Goal: Task Accomplishment & Management: Use online tool/utility

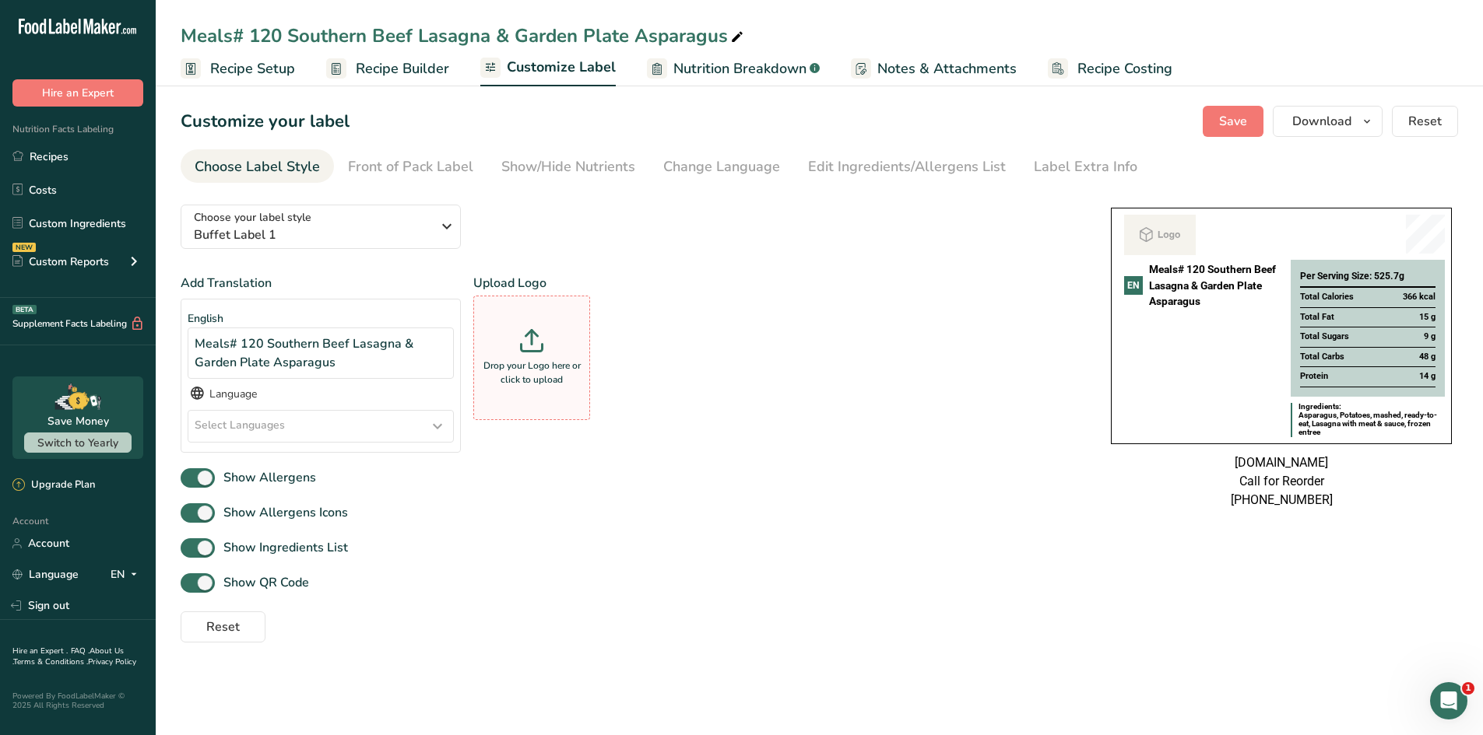
click at [527, 356] on div "Drop your Logo here or click to upload" at bounding box center [531, 358] width 109 height 117
click at [527, 356] on input "Drop your Logo here or click to upload" at bounding box center [531, 358] width 117 height 125
click at [516, 351] on div "Drop your Logo here or click to upload" at bounding box center [531, 358] width 109 height 117
click at [516, 351] on input "Drop your Logo here or click to upload" at bounding box center [531, 358] width 117 height 125
click at [495, 340] on div "Drop your Logo here or click to upload" at bounding box center [531, 358] width 109 height 117
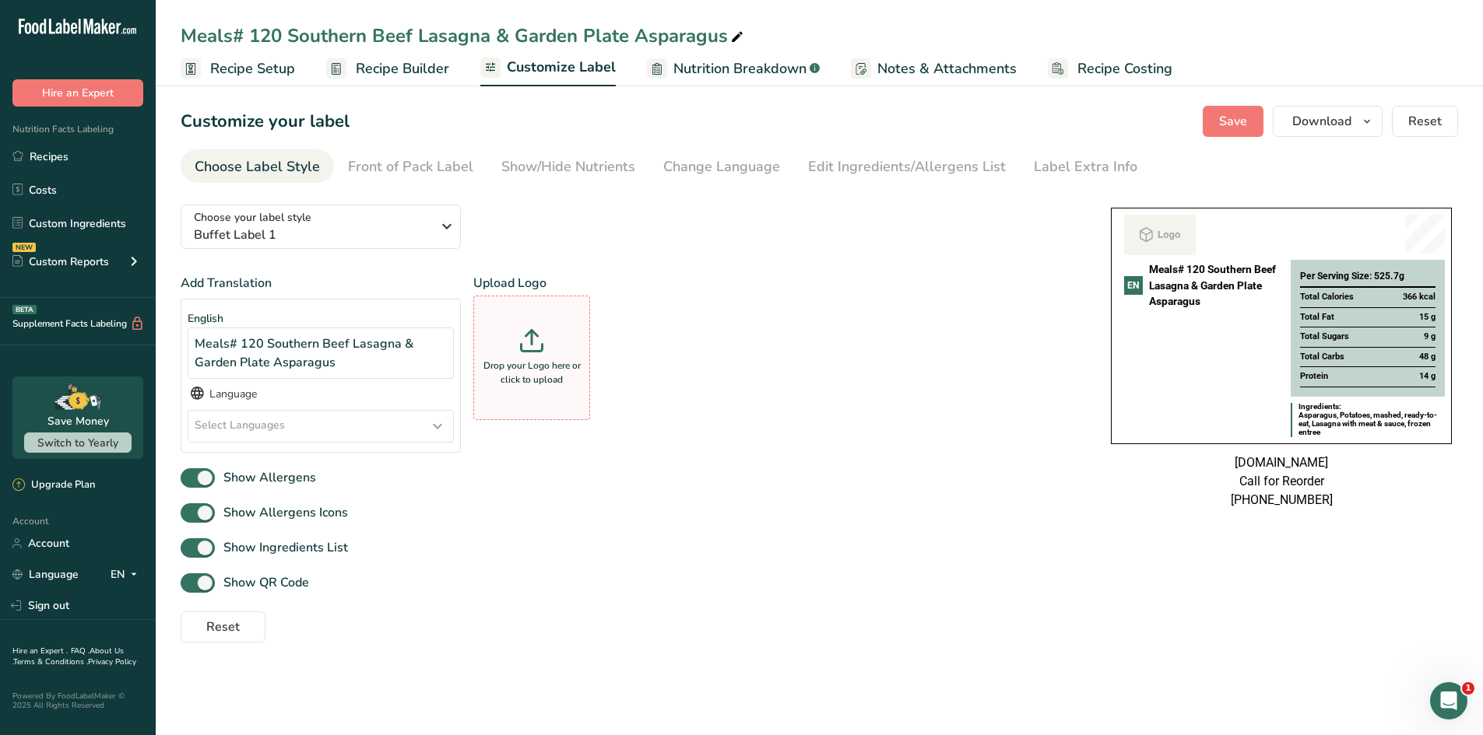
click at [495, 340] on input "Drop your Logo here or click to upload" at bounding box center [531, 358] width 117 height 125
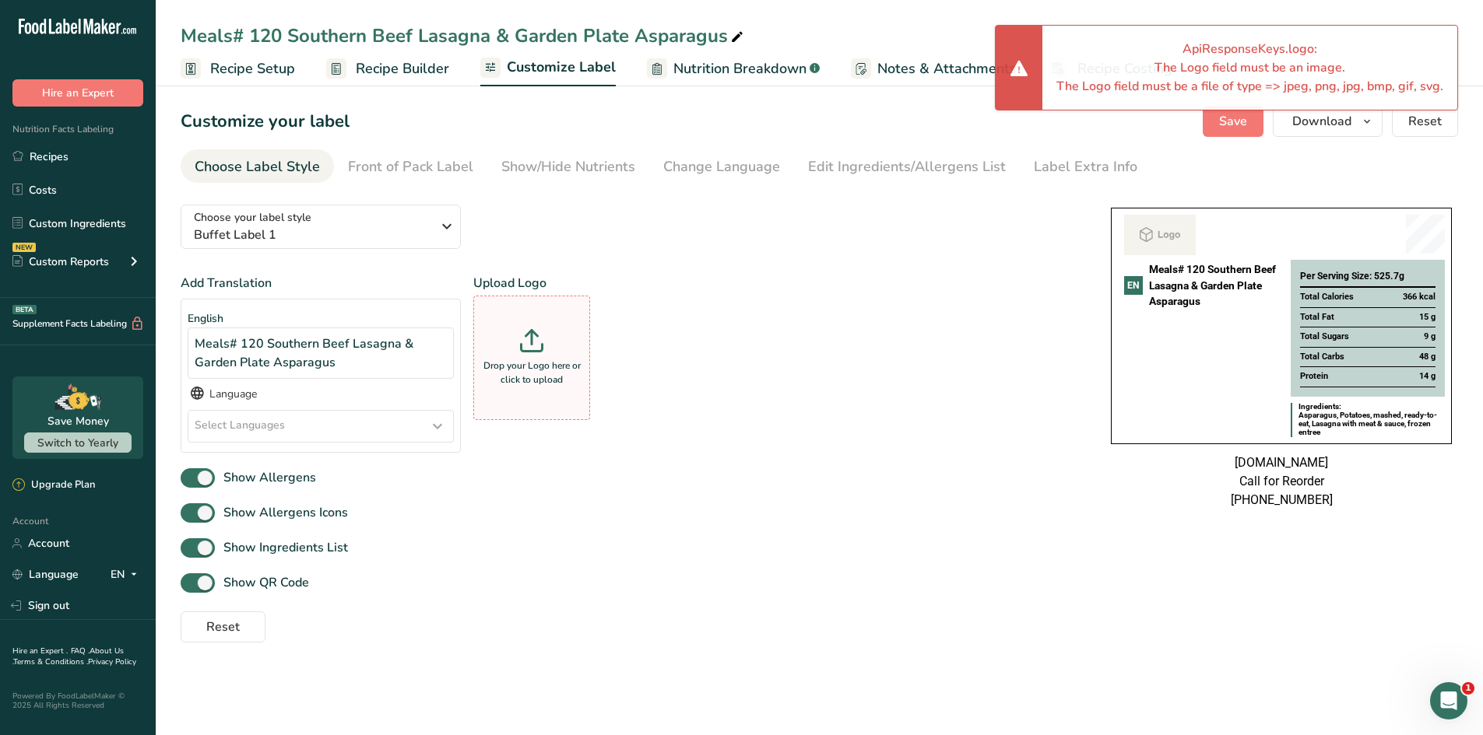
click at [522, 334] on icon at bounding box center [531, 340] width 23 height 23
click at [522, 334] on input "Drop your Logo here or click to upload" at bounding box center [531, 358] width 117 height 125
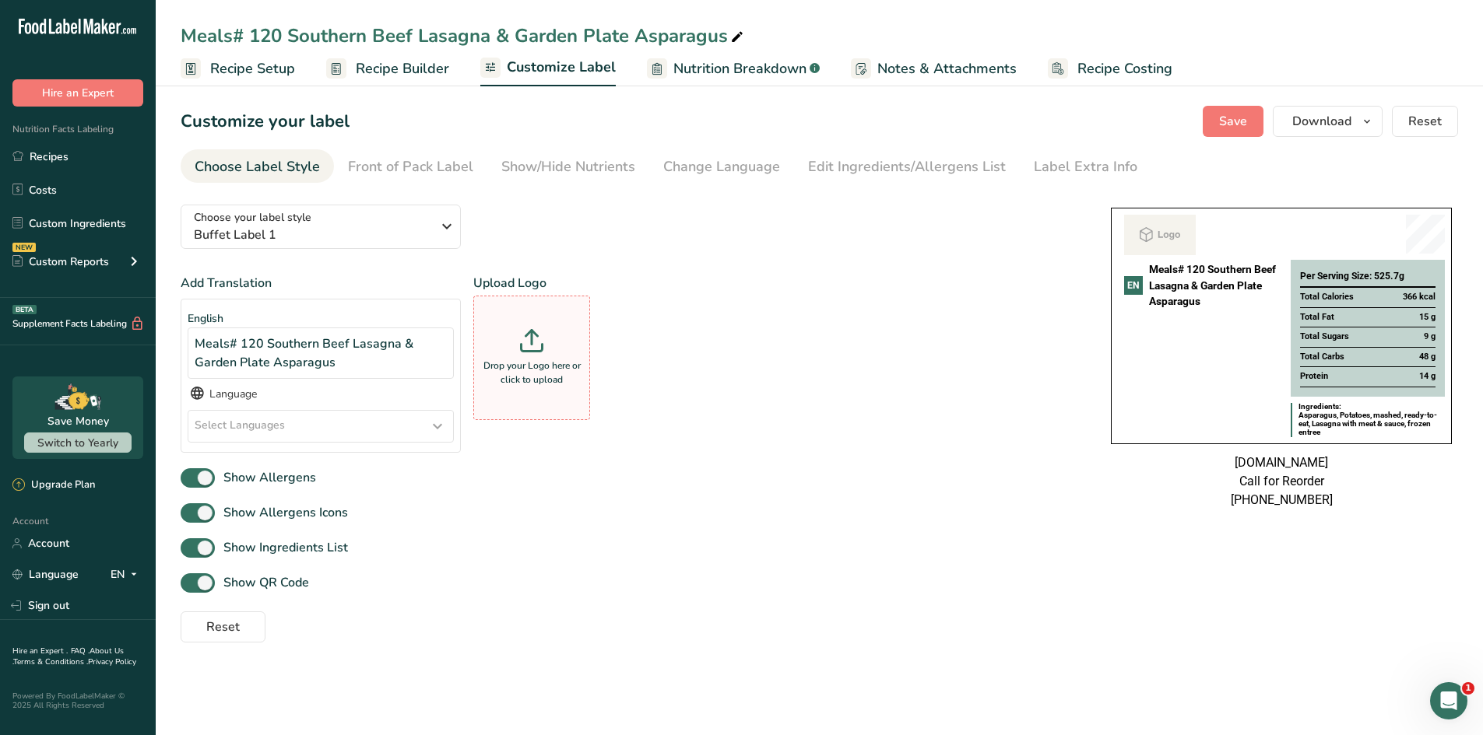
click at [530, 353] on div "Drop your Logo here or click to upload" at bounding box center [531, 358] width 109 height 117
click at [530, 353] on input "Drop your Logo here or click to upload" at bounding box center [531, 358] width 117 height 125
type input "C:\fakepath\WhatsApp_Image_2025-08-16_at_12_00_52_7c4bf99d-removebg-preview.png"
click at [1158, 242] on img at bounding box center [1146, 234] width 45 height 39
drag, startPoint x: 1153, startPoint y: 240, endPoint x: 52, endPoint y: 161, distance: 1103.4
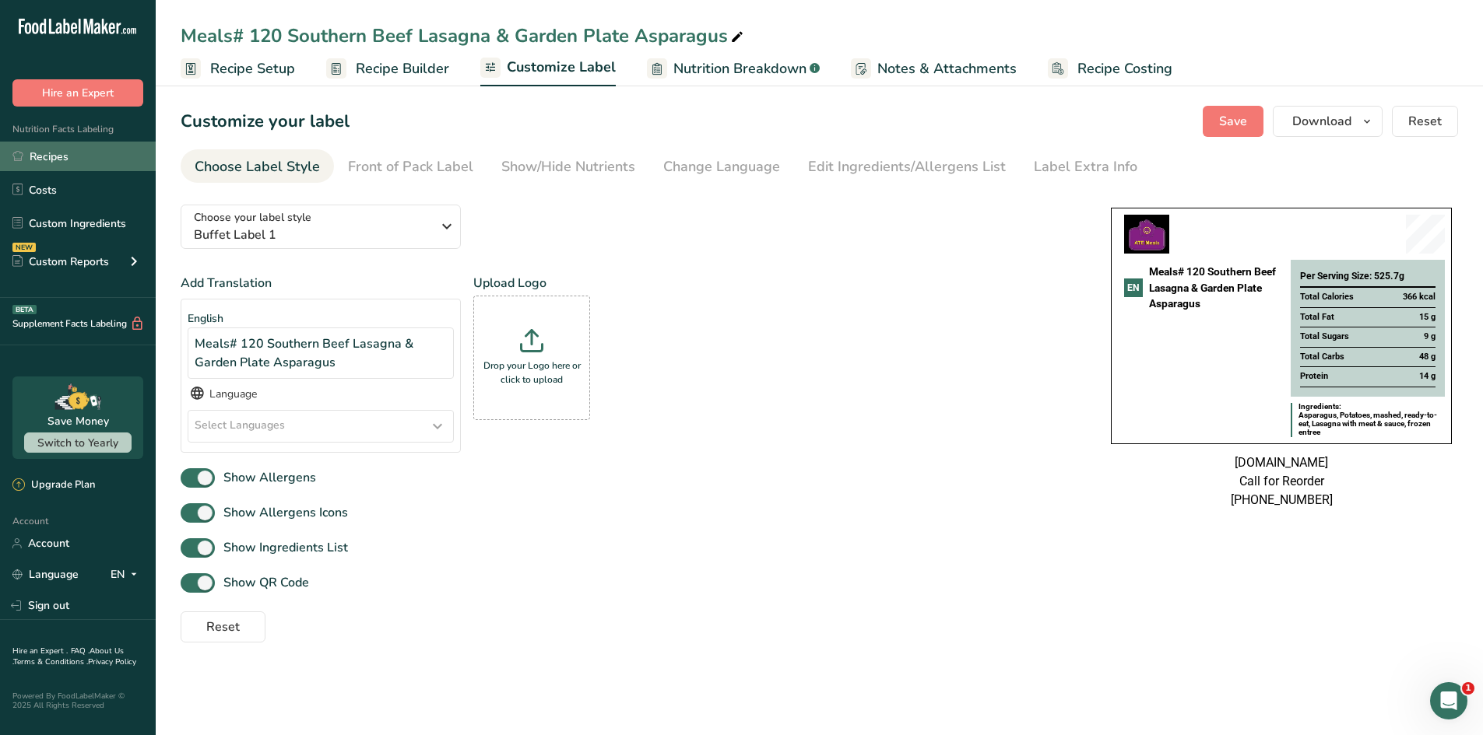
click at [52, 161] on link "Recipes" at bounding box center [78, 157] width 156 height 30
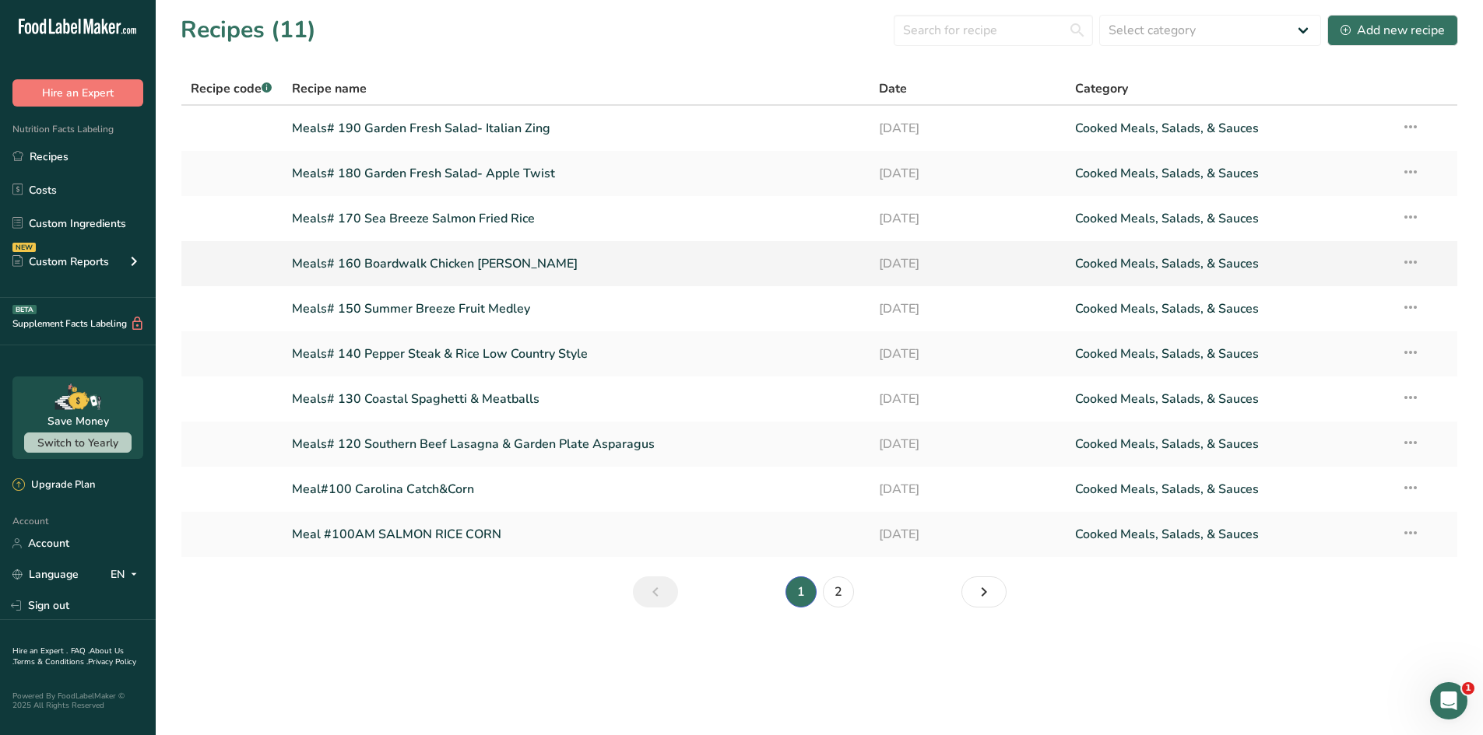
click at [403, 272] on link "Meals# 160 Boardwalk Chicken Alfredo" at bounding box center [576, 264] width 569 height 33
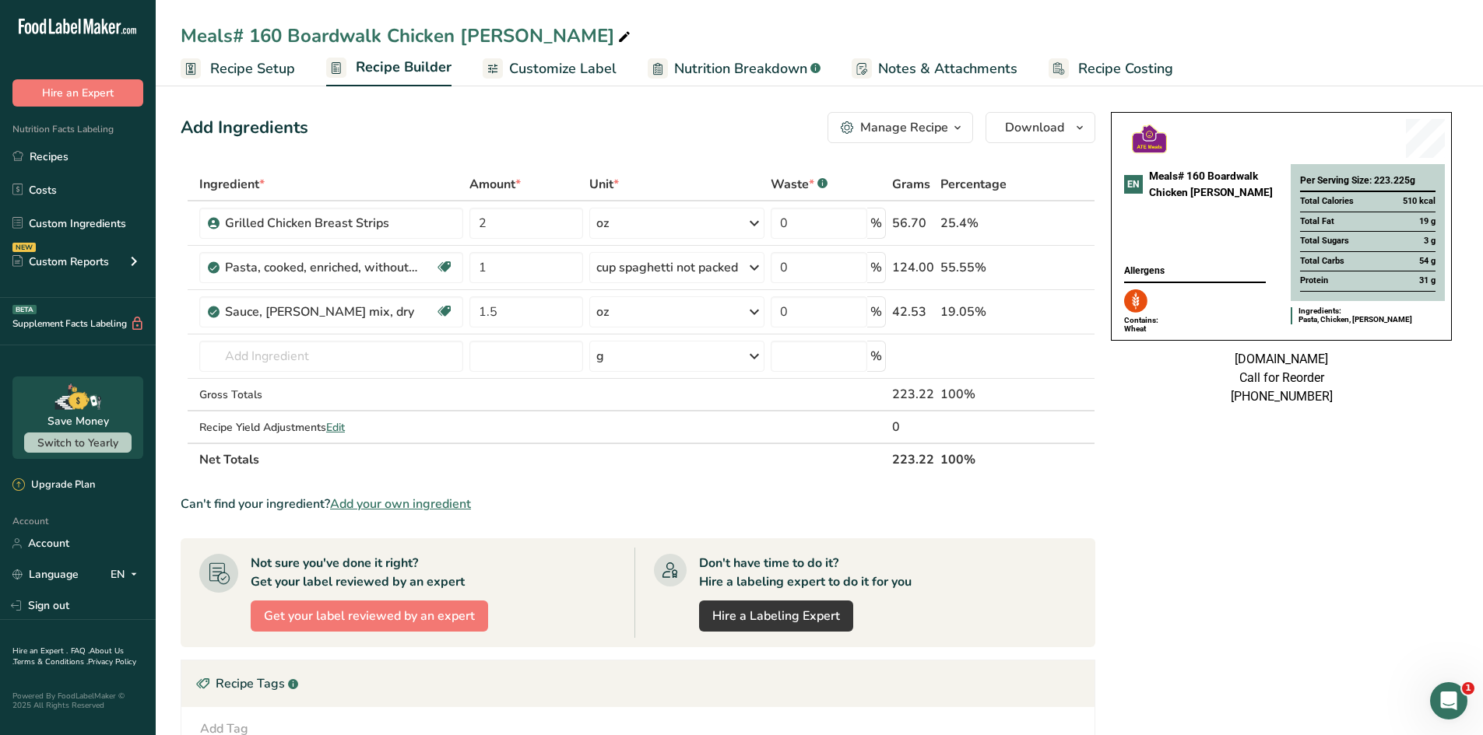
click at [1252, 230] on div "EN Meals# 160 Boardwalk Chicken Alfredo" at bounding box center [1201, 216] width 154 height 96
click at [57, 153] on link "Recipes" at bounding box center [78, 157] width 156 height 30
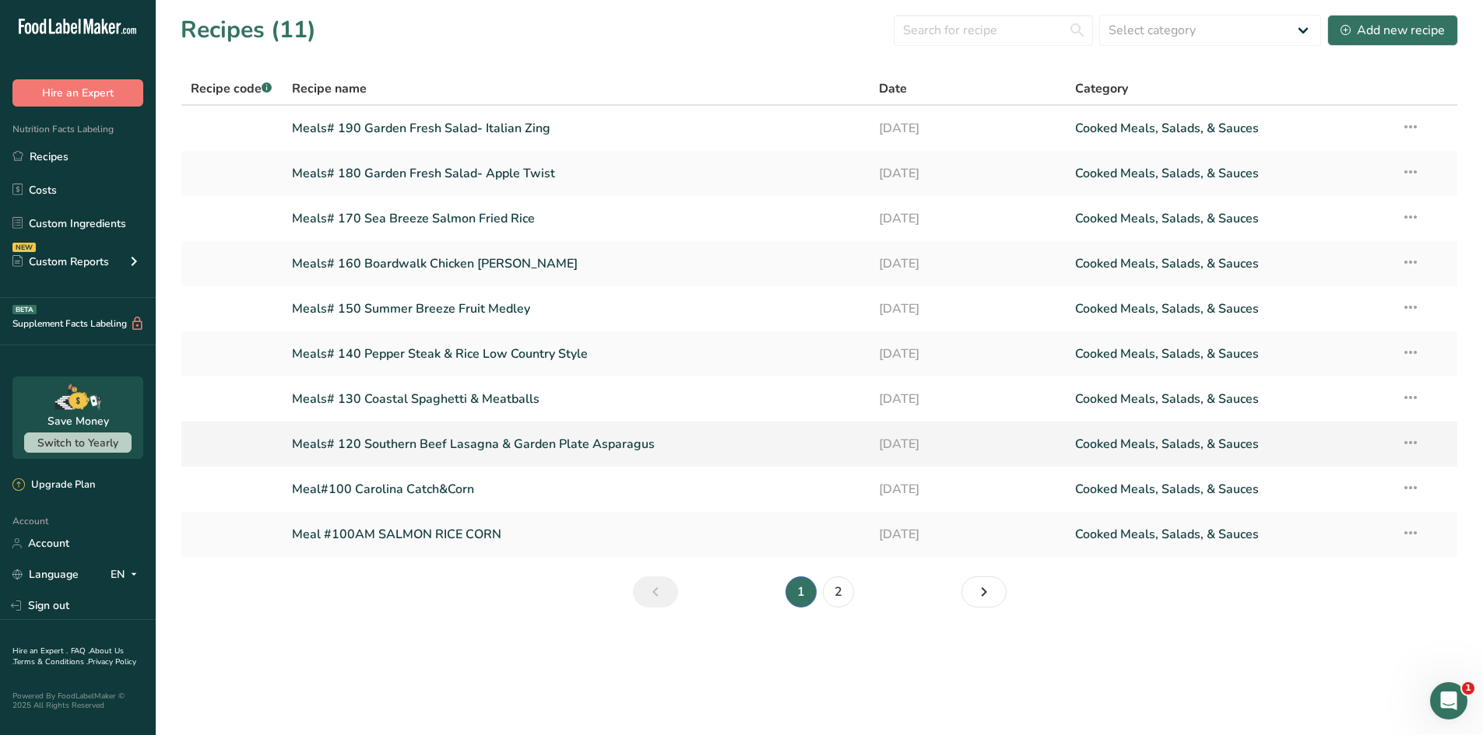
click at [387, 443] on link "Meals# 120 Southern Beef Lasagna & Garden Plate Asparagus" at bounding box center [576, 444] width 569 height 33
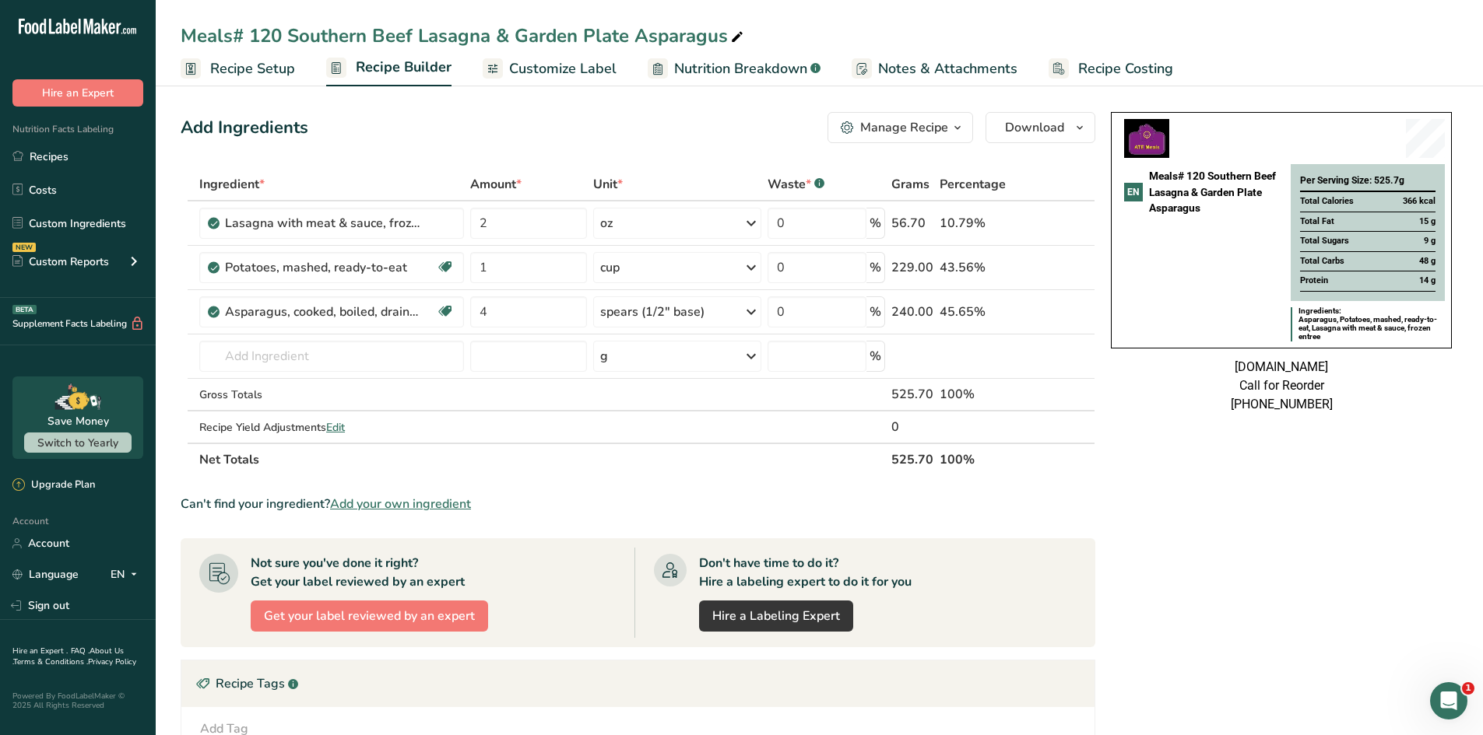
click at [952, 135] on icon "button" at bounding box center [957, 127] width 12 height 19
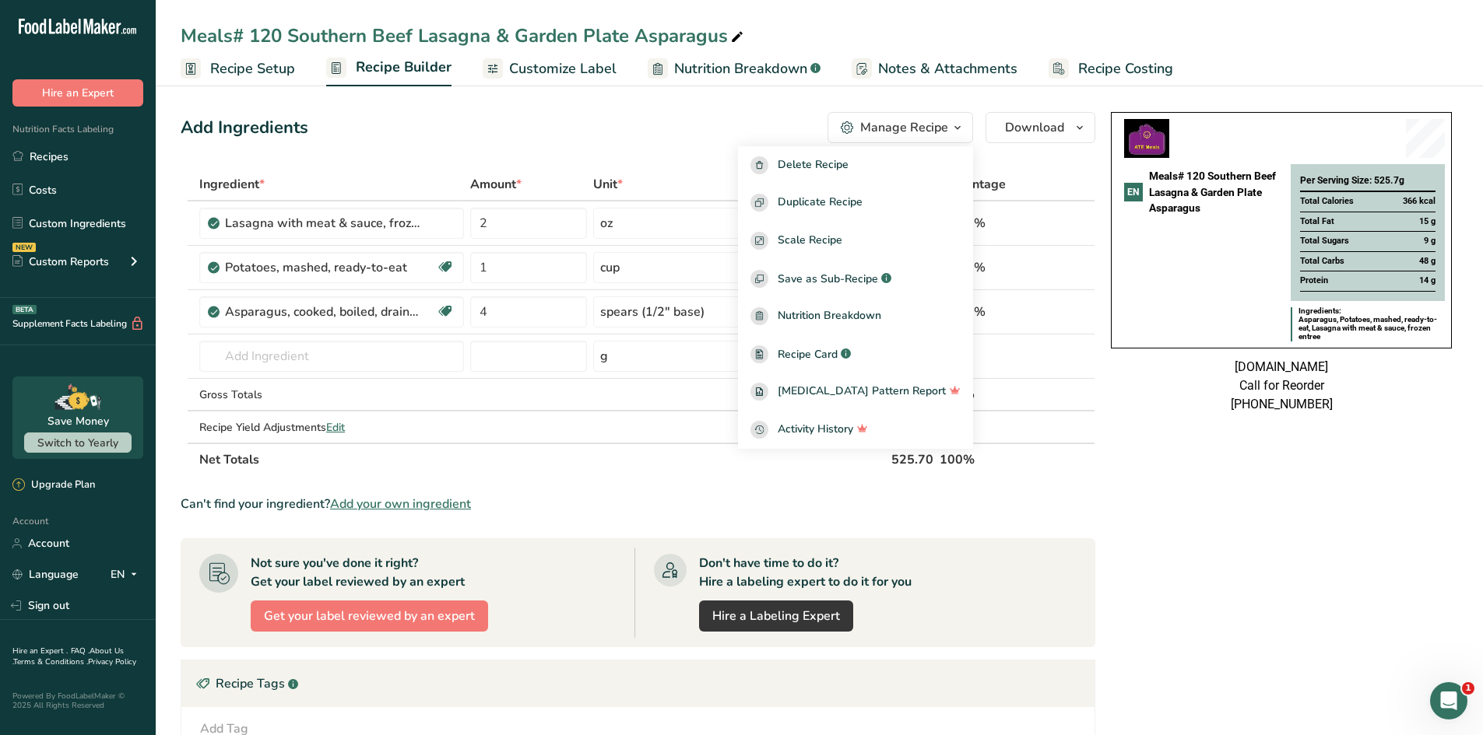
click at [952, 135] on icon "button" at bounding box center [957, 127] width 12 height 19
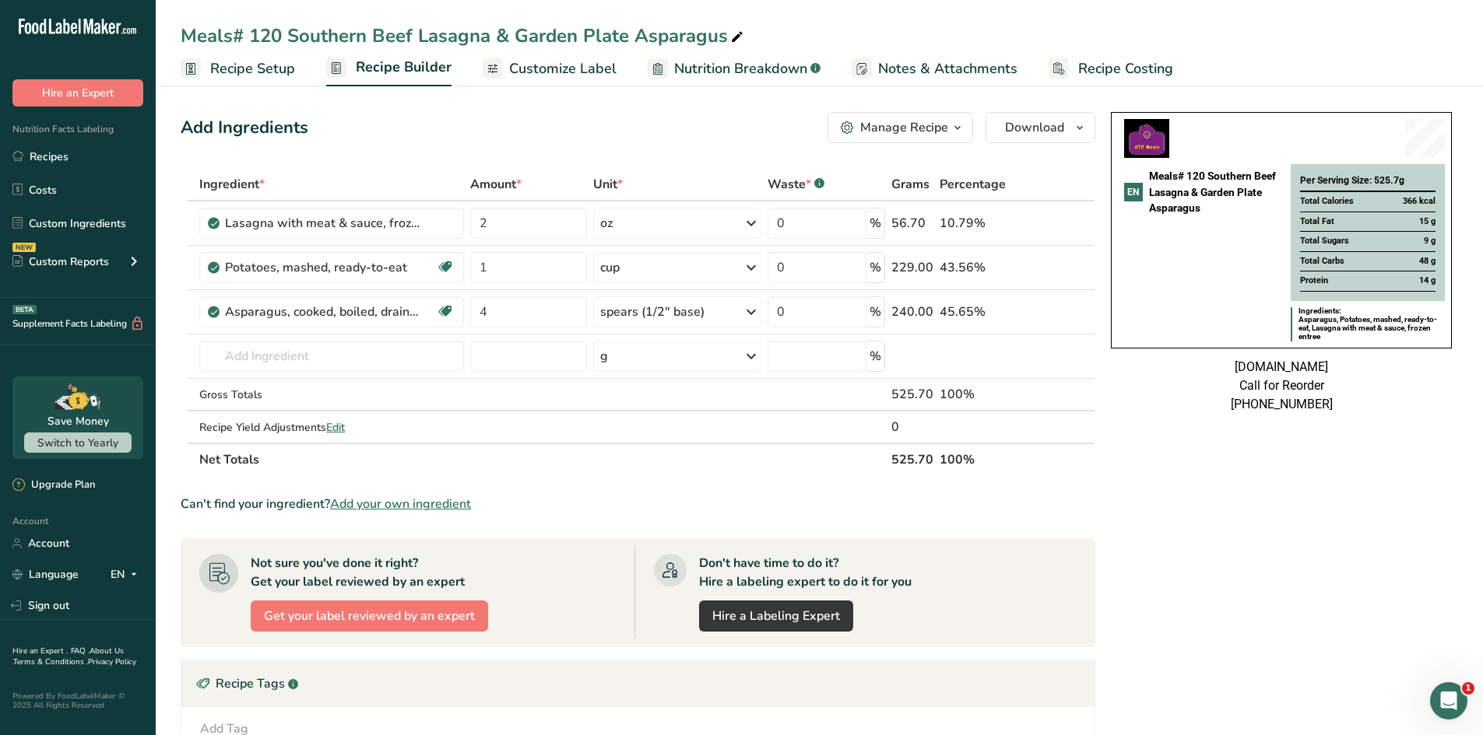
click at [558, 65] on span "Customize Label" at bounding box center [562, 68] width 107 height 21
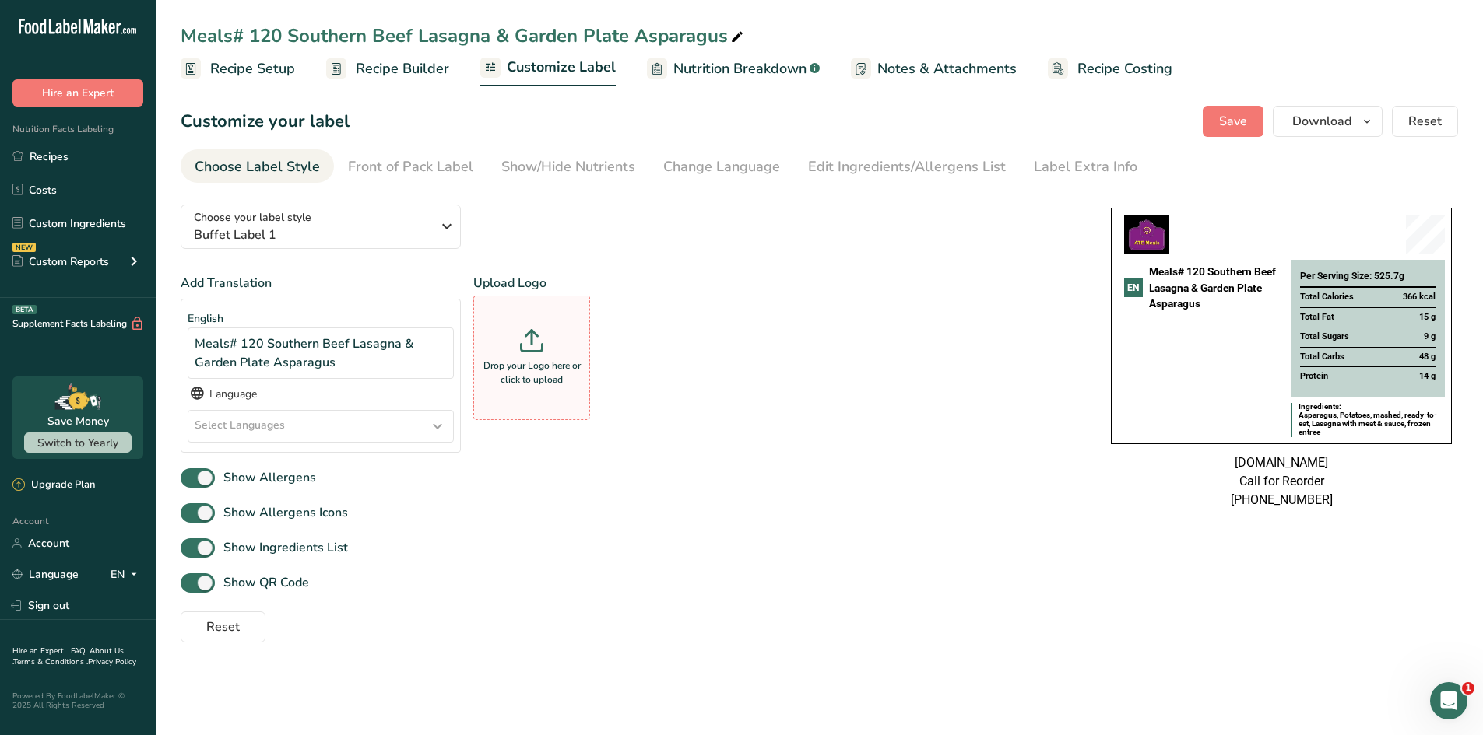
click at [526, 357] on div "Drop your Logo here or click to upload" at bounding box center [531, 358] width 109 height 117
click at [526, 357] on input "Drop your Logo here or click to upload" at bounding box center [531, 358] width 117 height 125
type input "C:\fakepath\NEW6uzvWeALRviz5mxjk_1755646173.jpg"
click at [1231, 125] on span "Save" at bounding box center [1233, 121] width 28 height 19
drag, startPoint x: 535, startPoint y: 191, endPoint x: 518, endPoint y: 188, distance: 16.6
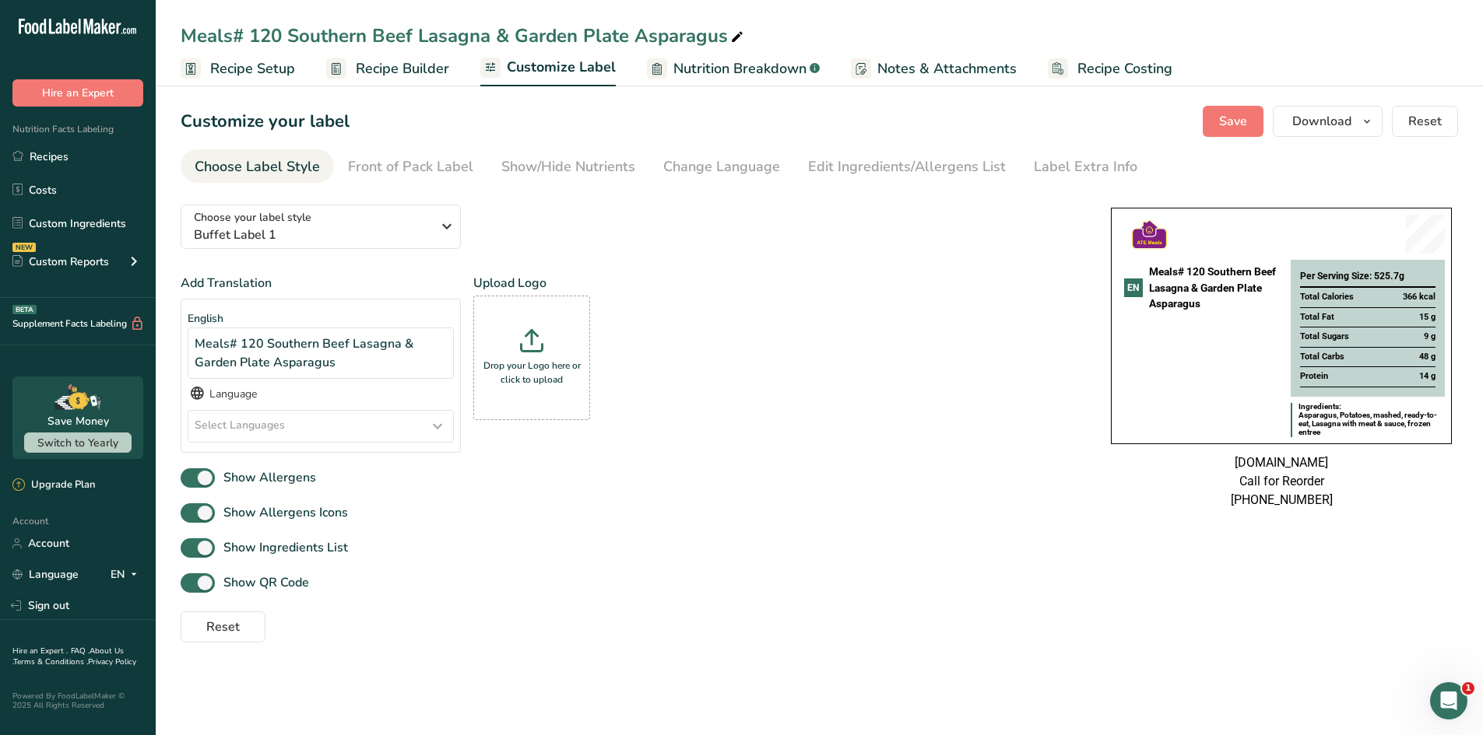
click at [518, 188] on section "Customize your label Save Download Choose what to show on your downloaded label…" at bounding box center [819, 374] width 1327 height 587
click at [398, 223] on div "Choose your label style Buffet Label 1" at bounding box center [312, 226] width 237 height 35
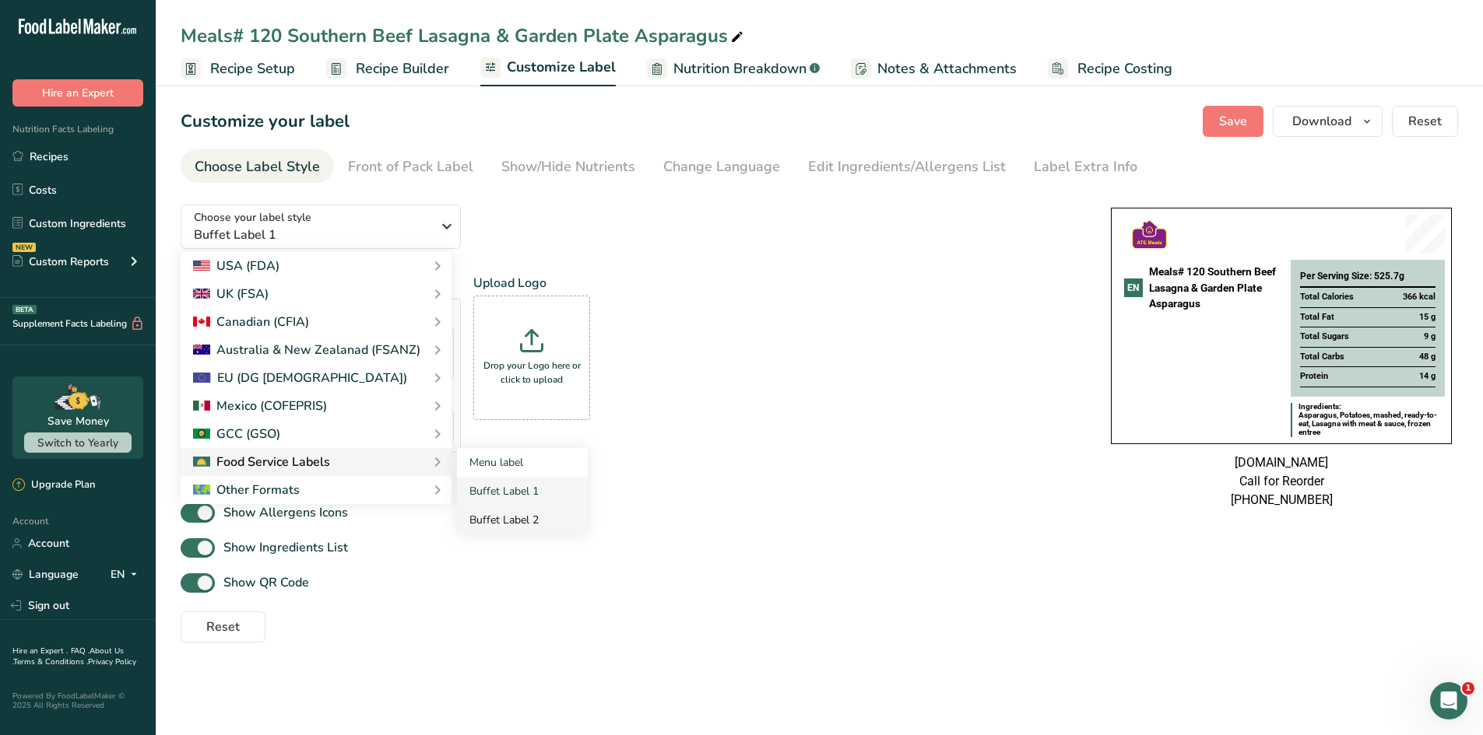
click at [490, 518] on link "Buffet Label 2" at bounding box center [522, 520] width 131 height 29
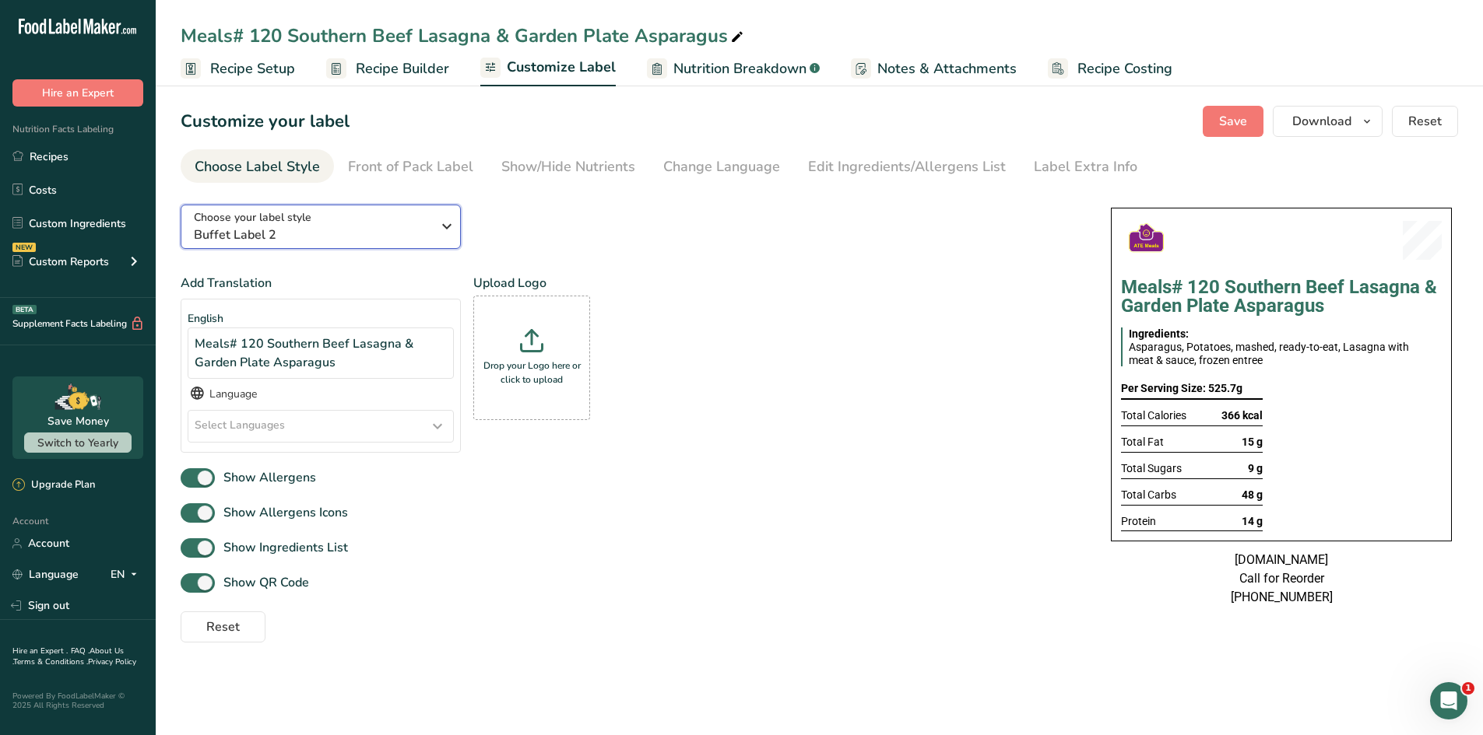
click at [423, 236] on span "Buffet Label 2" at bounding box center [312, 235] width 237 height 19
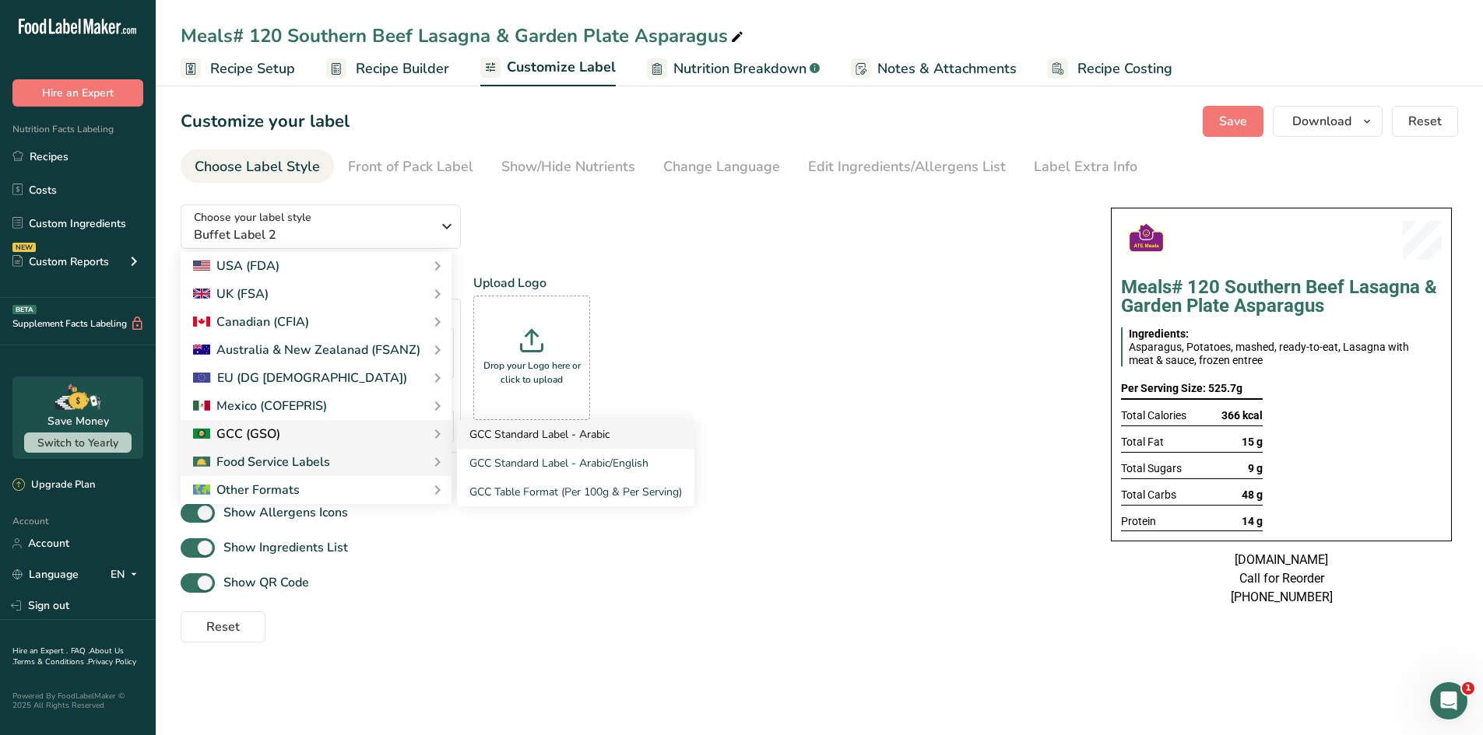
click at [496, 433] on link "GCC Standard Label - Arabic" at bounding box center [575, 434] width 237 height 29
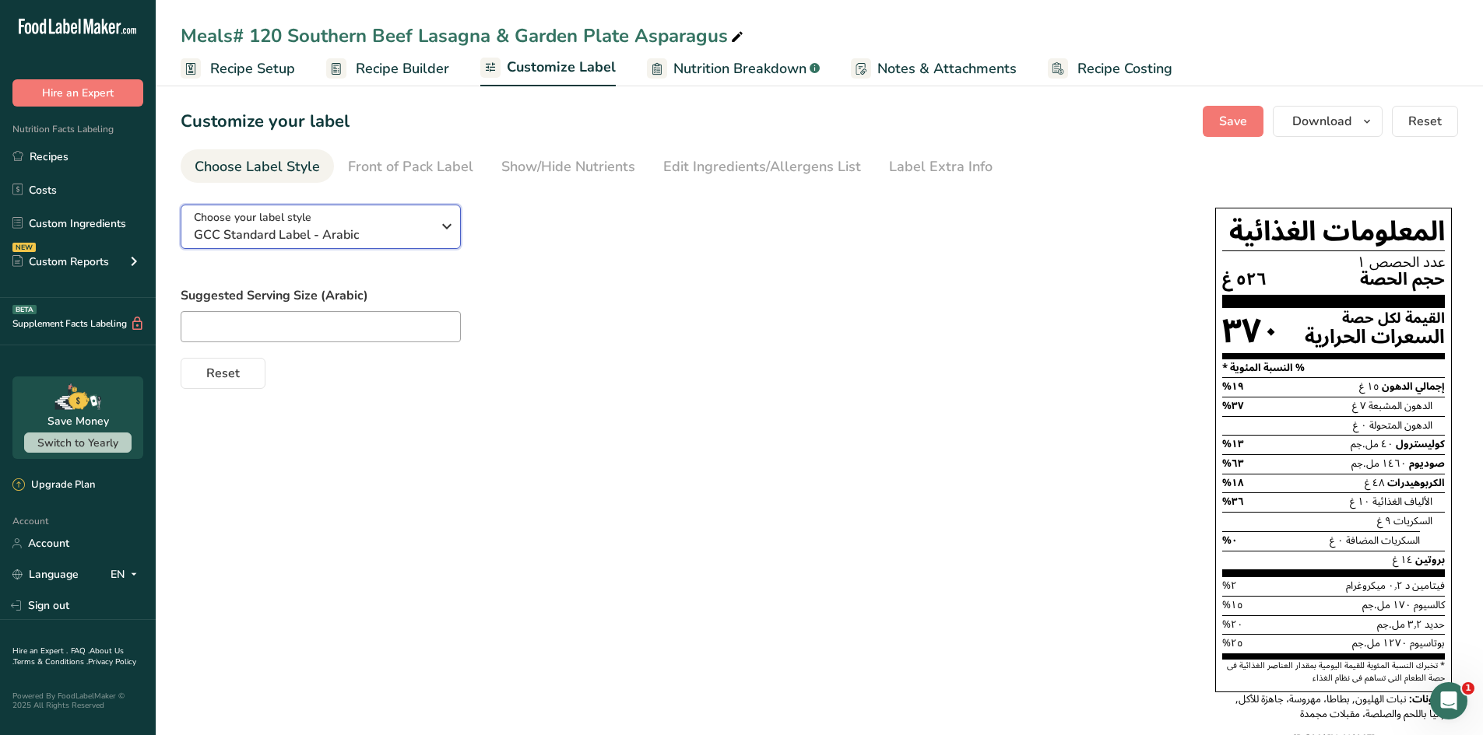
click at [430, 240] on span "GCC Standard Label - Arabic" at bounding box center [312, 235] width 237 height 19
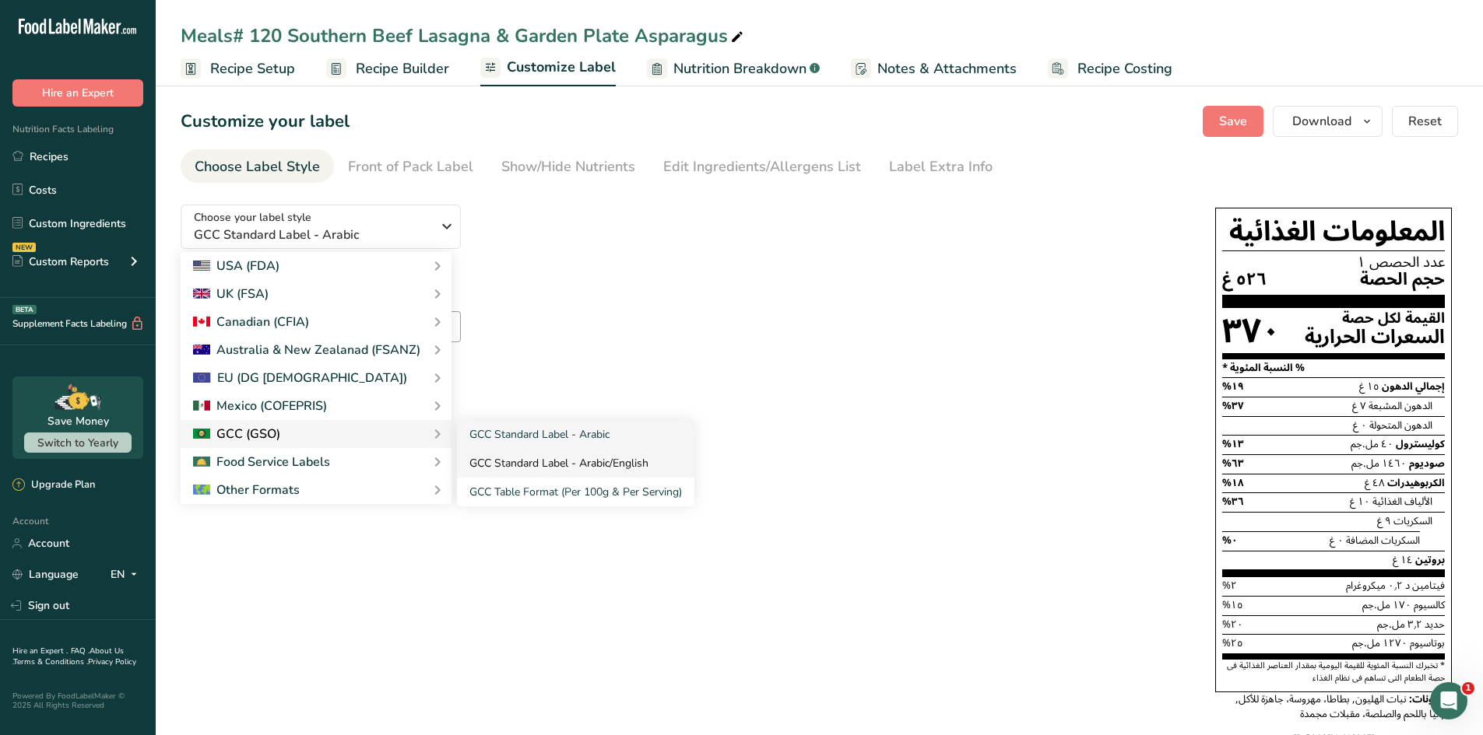
click at [508, 465] on link "GCC Standard Label - Arabic/English" at bounding box center [575, 463] width 237 height 29
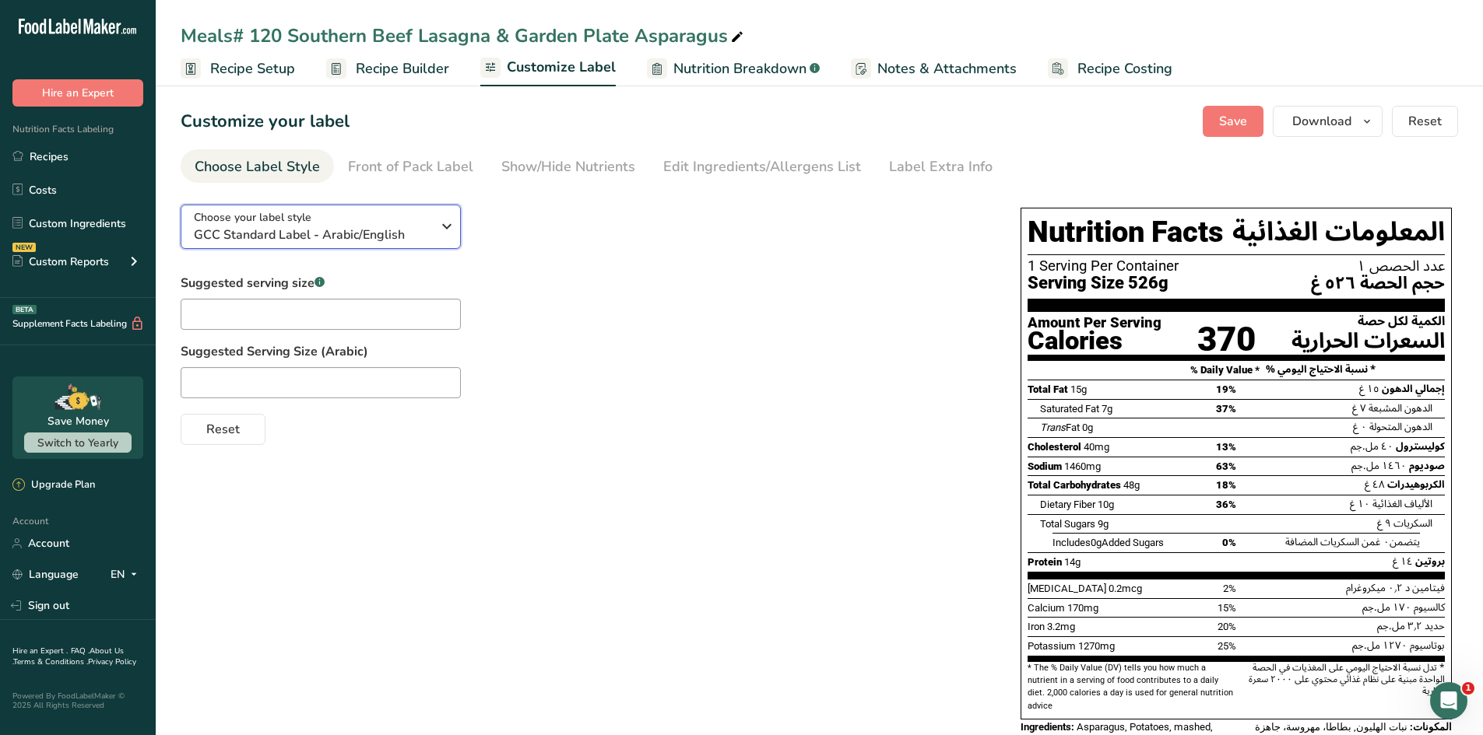
click at [435, 237] on div "Choose your label style GCC Standard Label - Arabic/English" at bounding box center [318, 226] width 249 height 35
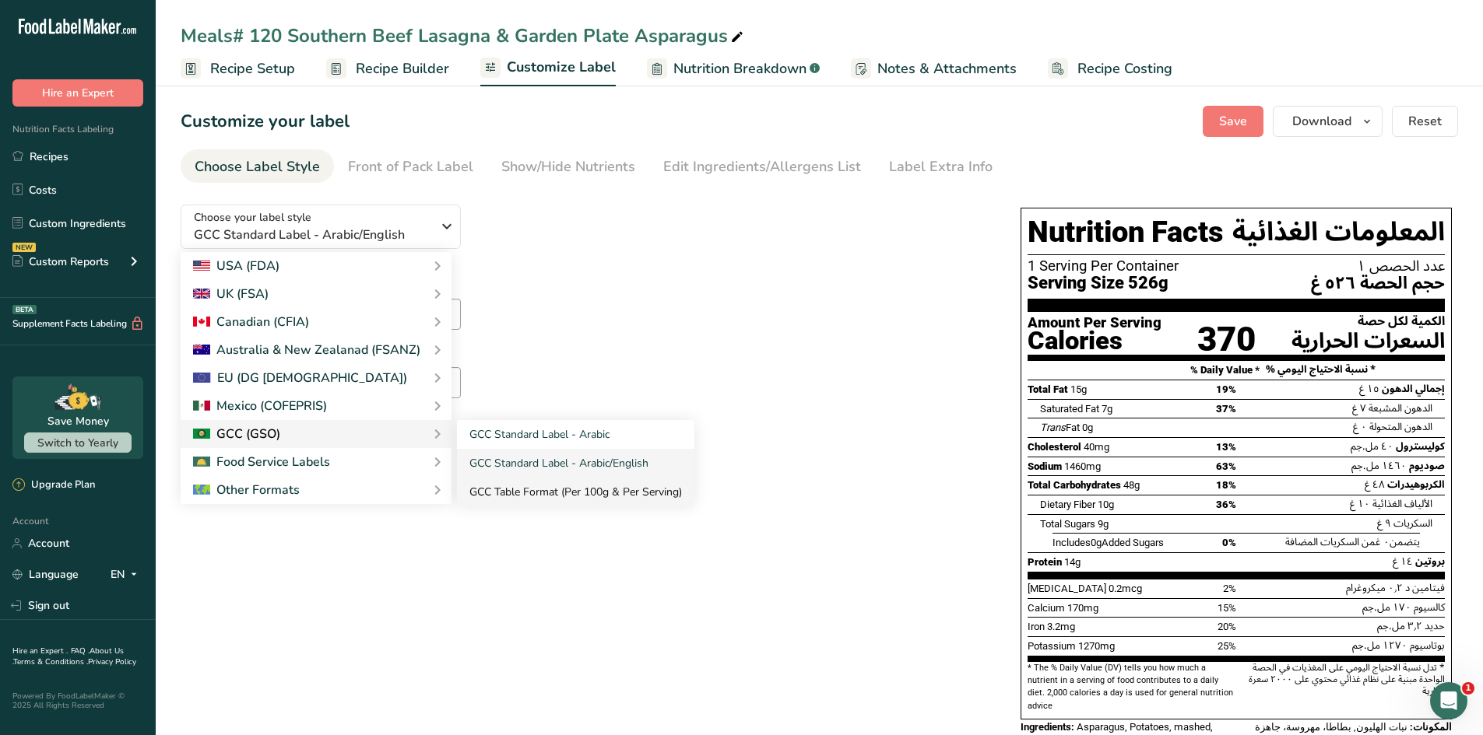
click at [492, 493] on link "GCC Table Format (Per 100g & Per Serving)" at bounding box center [575, 492] width 237 height 29
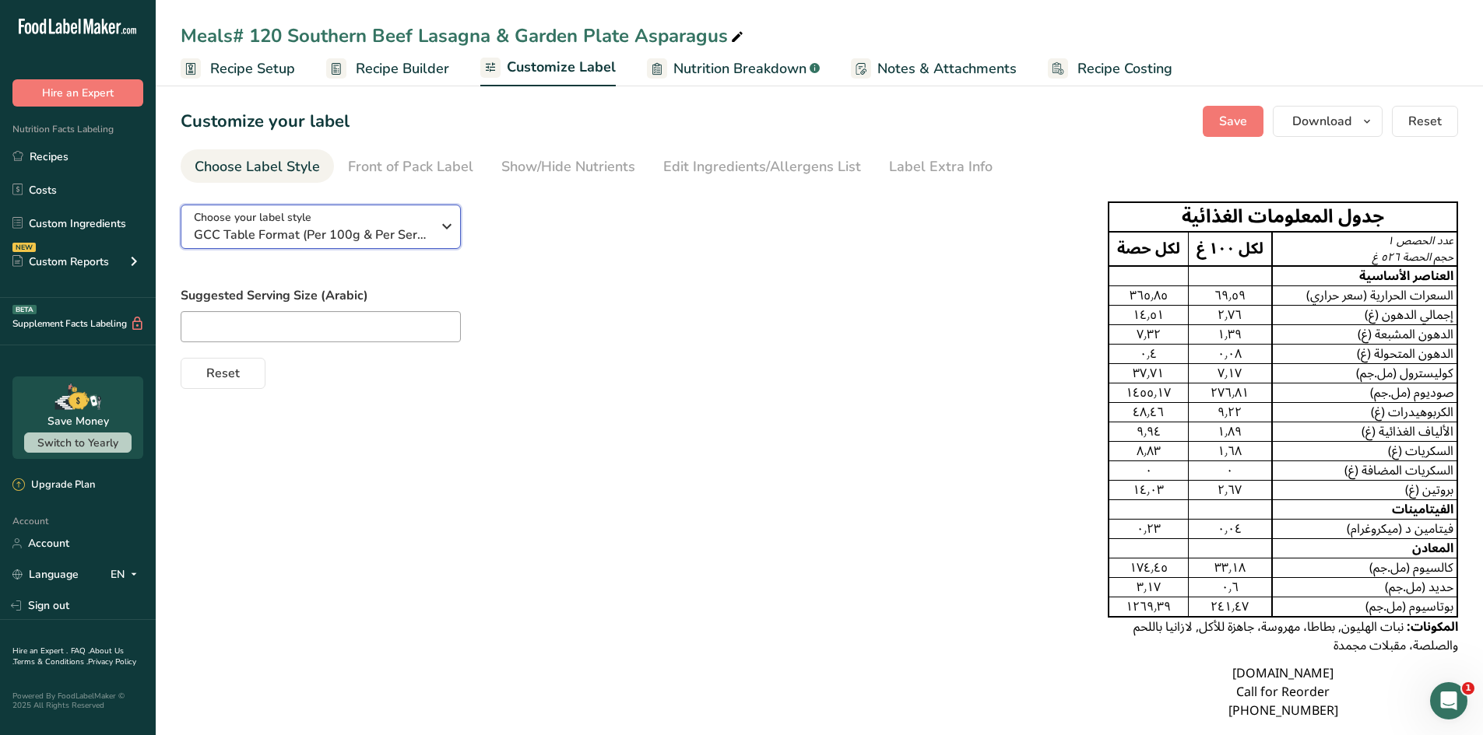
click at [380, 230] on span "GCC Table Format (Per 100g & Per Serving)" at bounding box center [312, 235] width 237 height 19
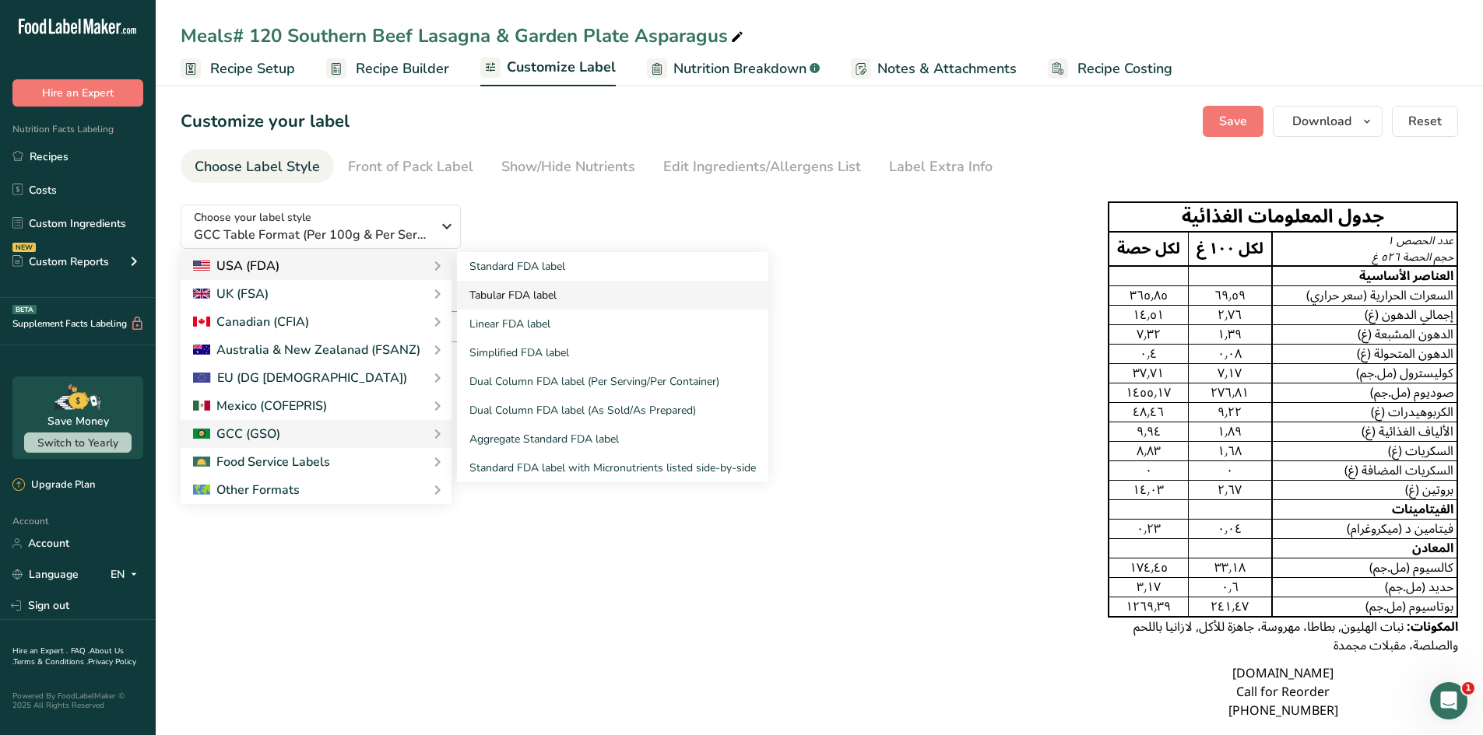
click at [483, 290] on link "Tabular FDA label" at bounding box center [612, 295] width 311 height 29
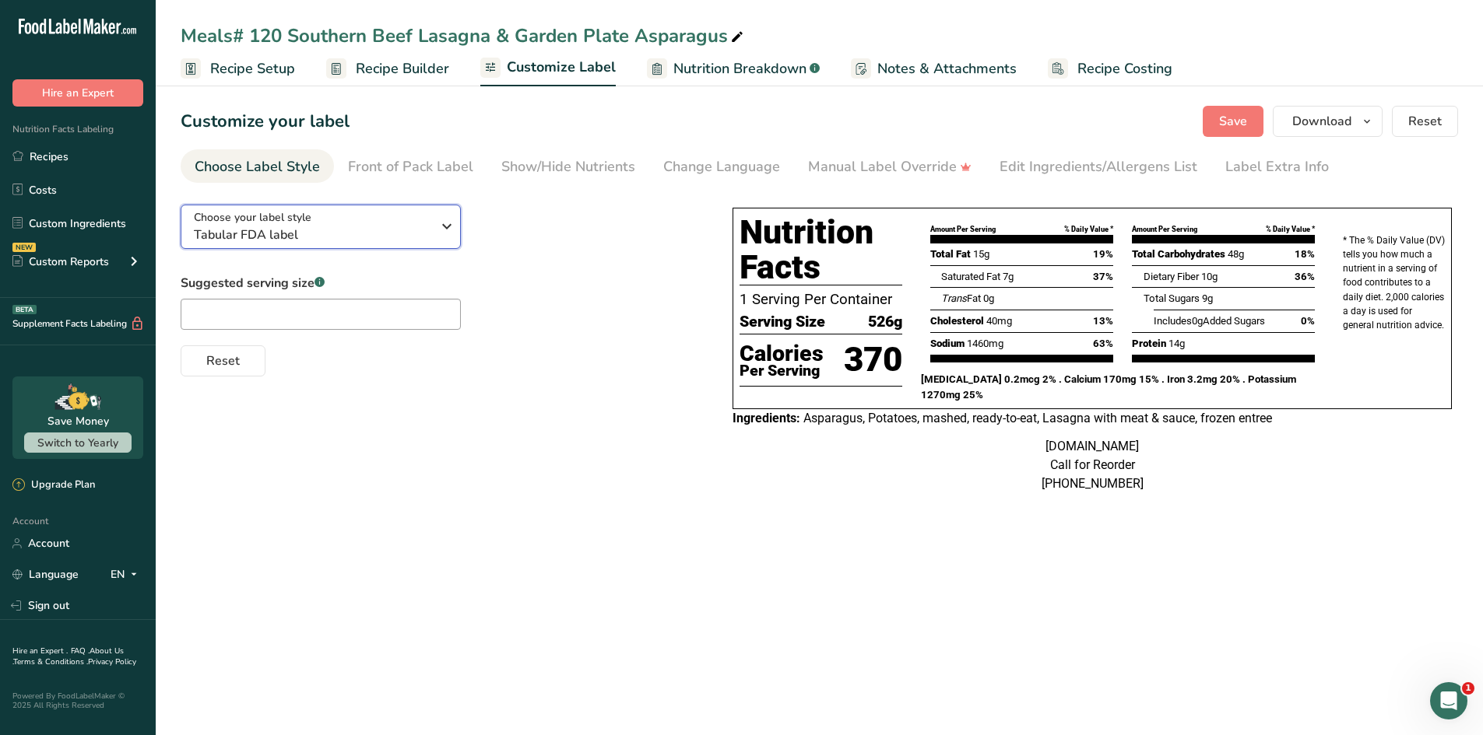
click at [398, 239] on span "Tabular FDA label" at bounding box center [312, 235] width 237 height 19
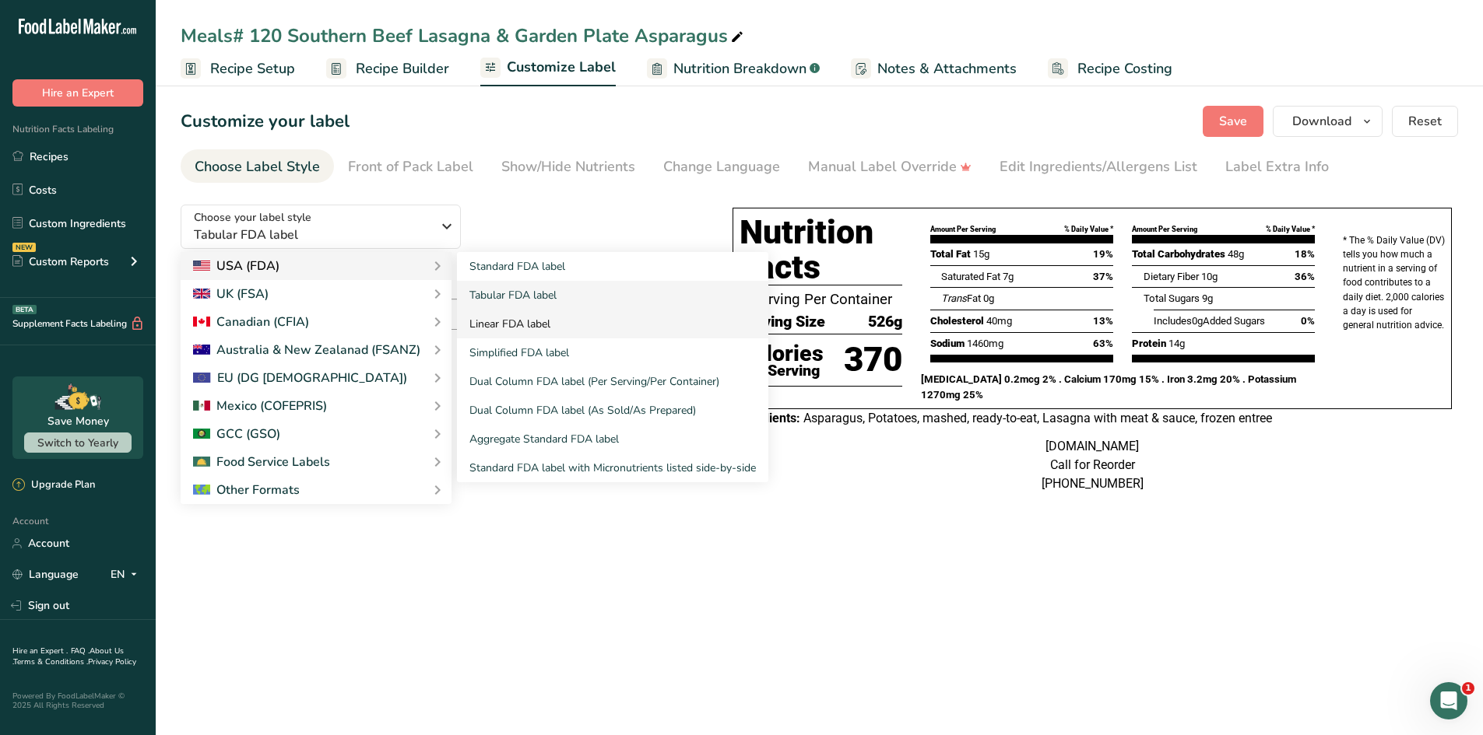
click at [487, 323] on link "Linear FDA label" at bounding box center [612, 324] width 311 height 29
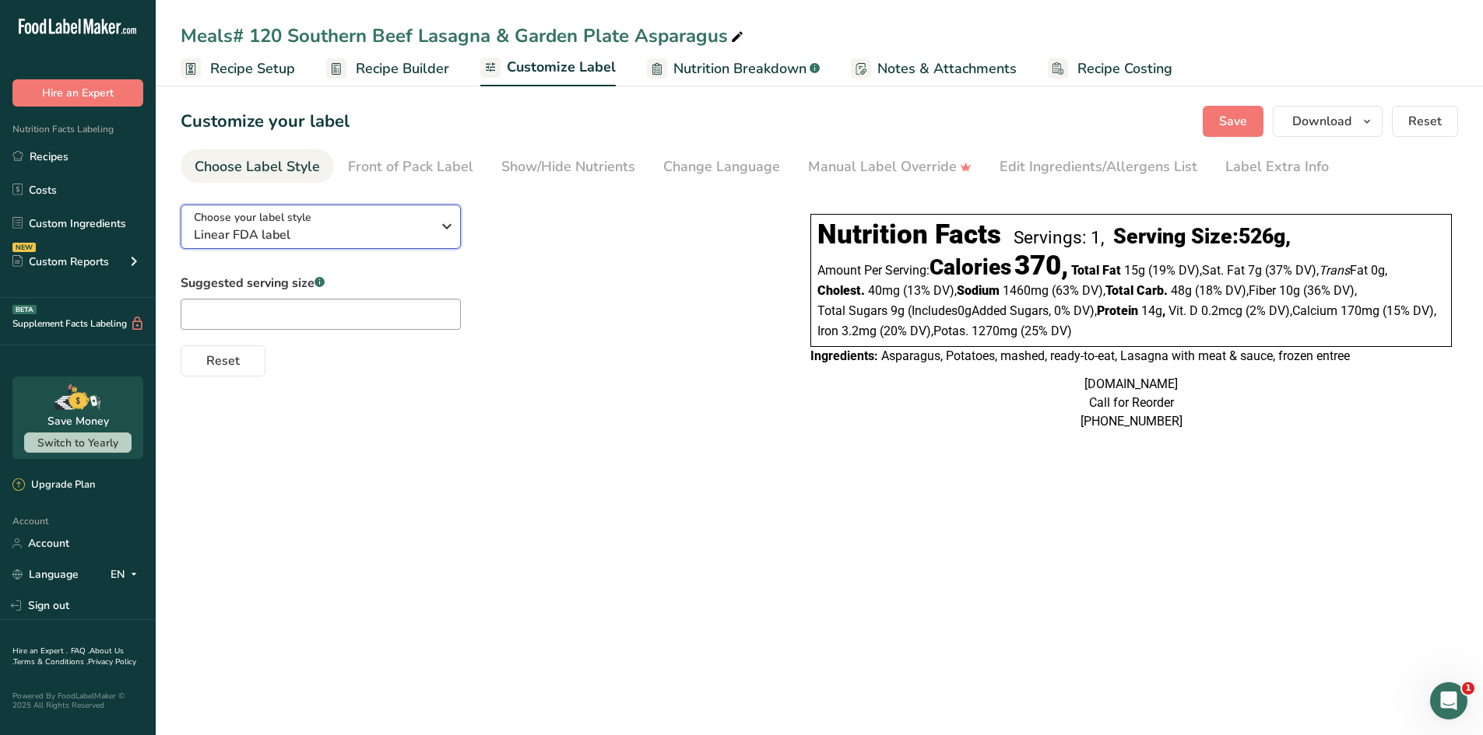
click at [387, 230] on span "Linear FDA label" at bounding box center [312, 235] width 237 height 19
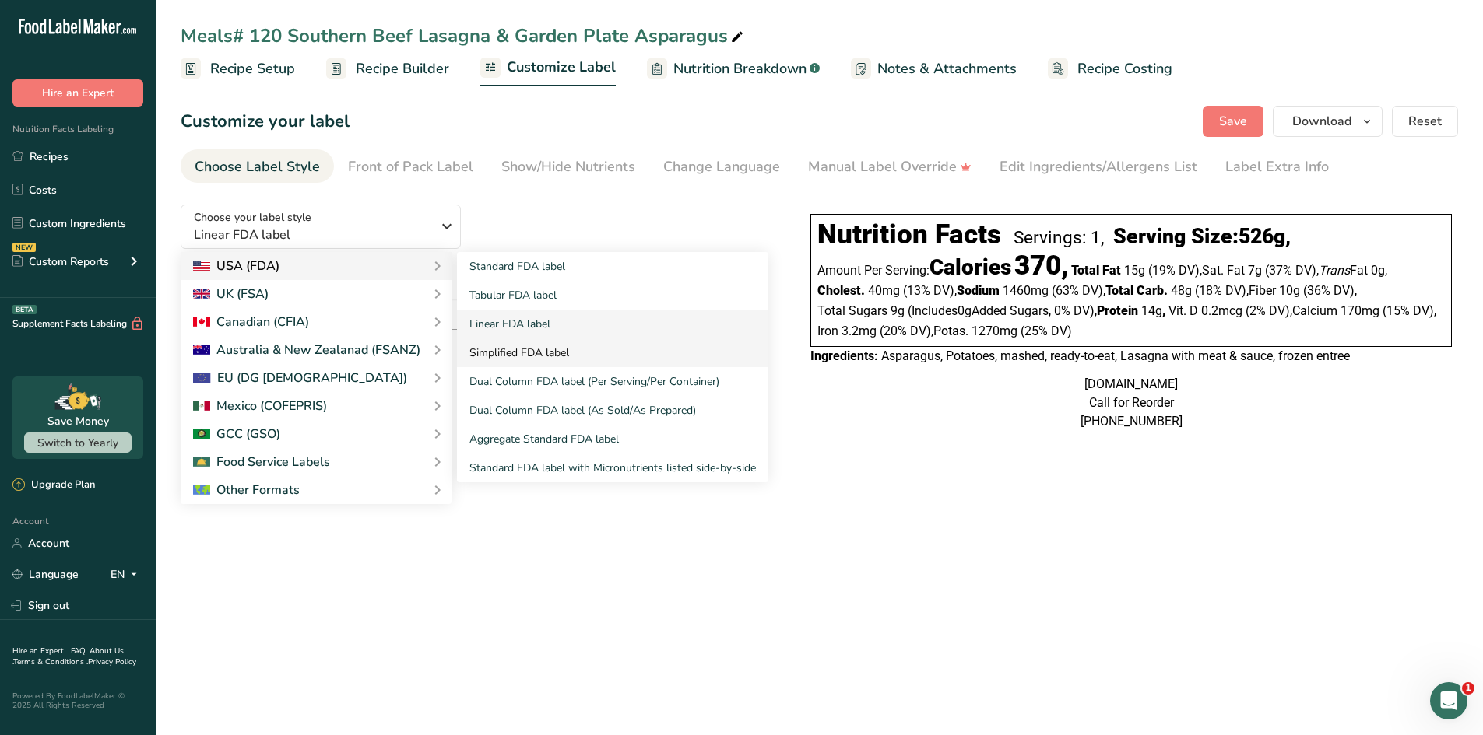
click at [493, 346] on link "Simplified FDA label" at bounding box center [612, 353] width 311 height 29
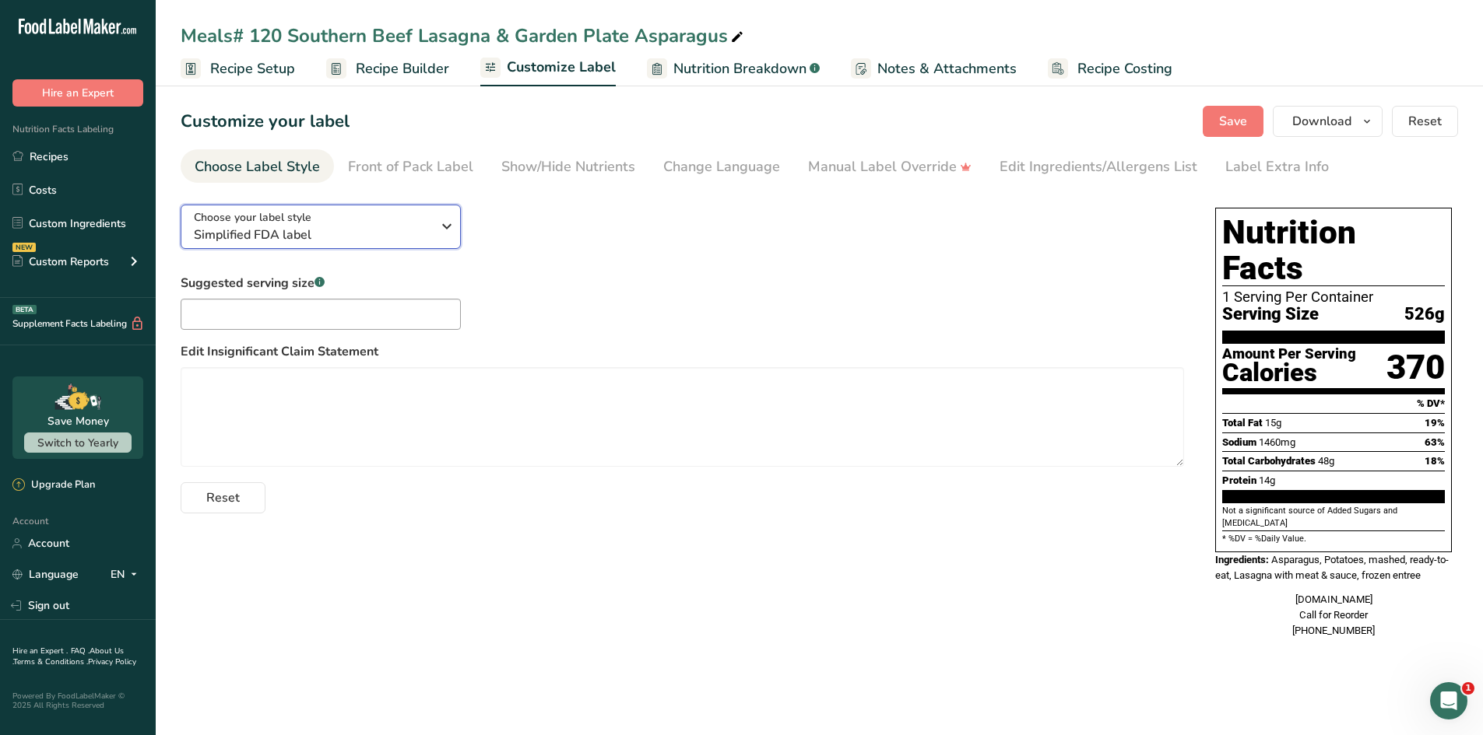
click at [426, 230] on span "Simplified FDA label" at bounding box center [312, 235] width 237 height 19
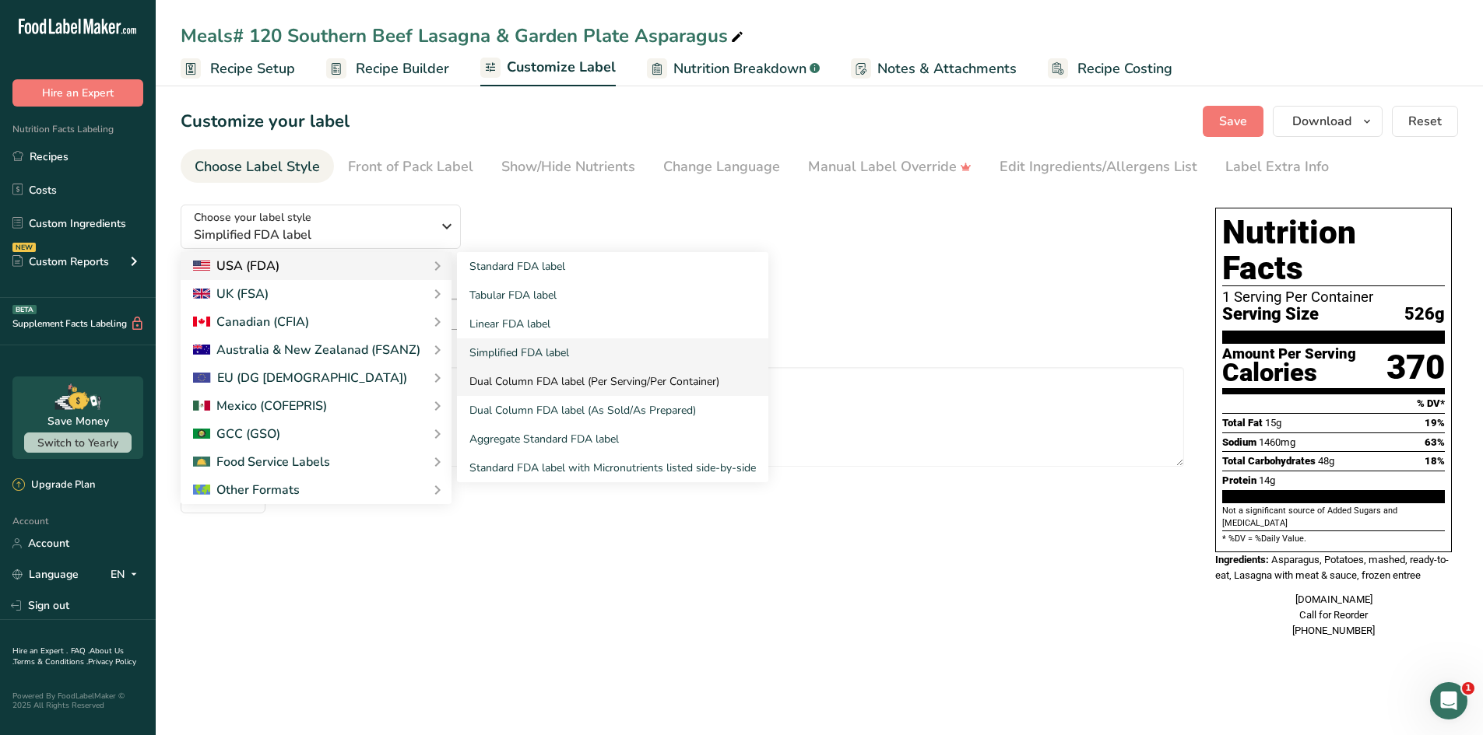
click at [491, 379] on link "Dual Column FDA label (Per Serving/Per Container)" at bounding box center [612, 381] width 311 height 29
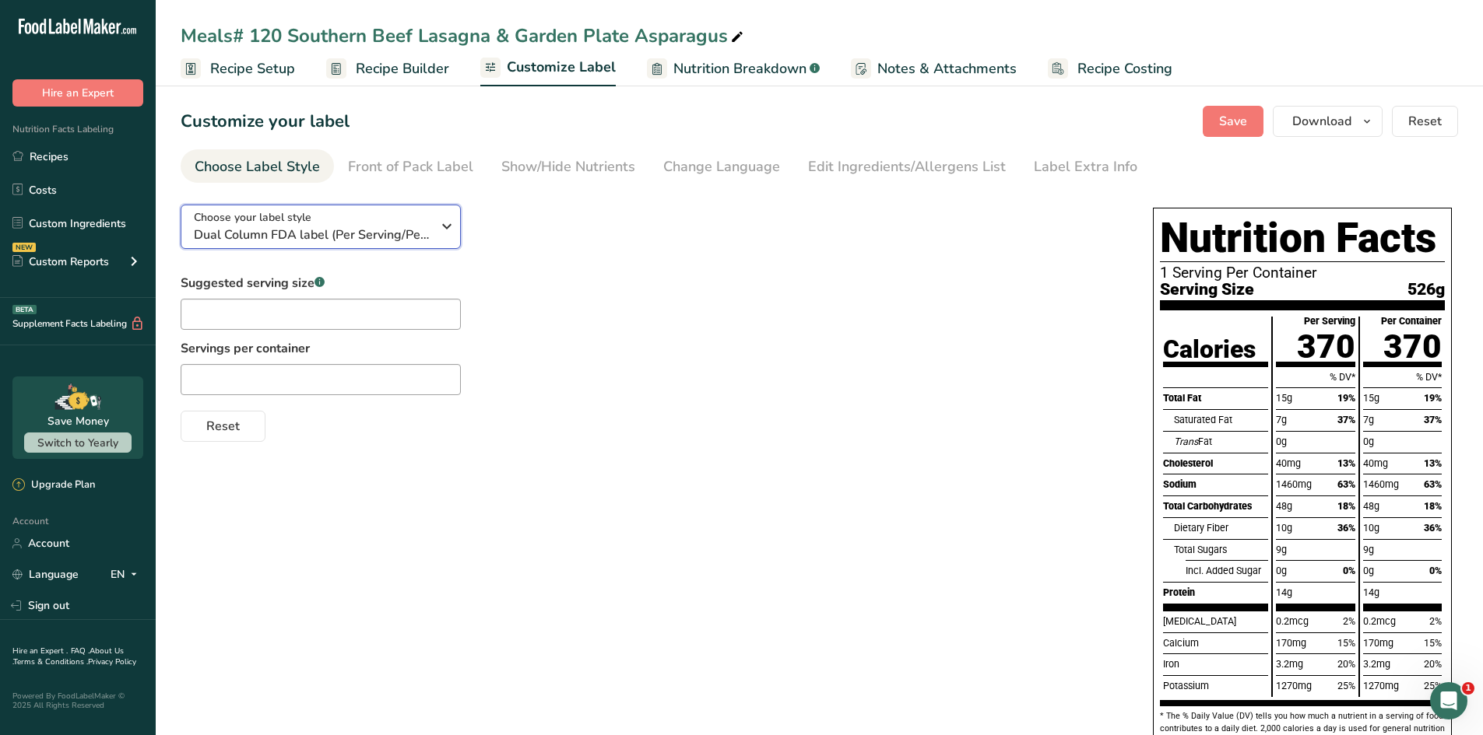
click at [438, 226] on icon "button" at bounding box center [446, 226] width 19 height 28
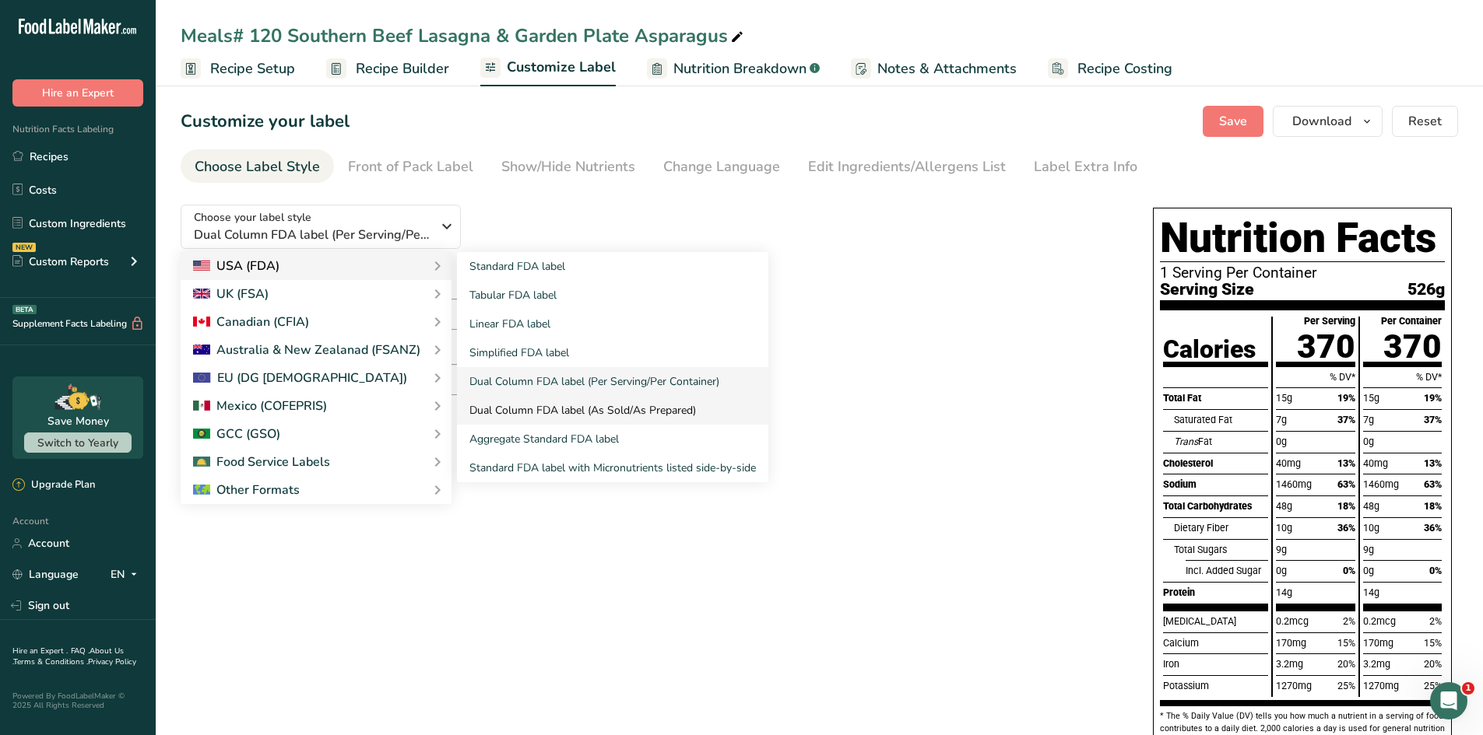
click at [534, 409] on link "Dual Column FDA label (As Sold/As Prepared)" at bounding box center [612, 410] width 311 height 29
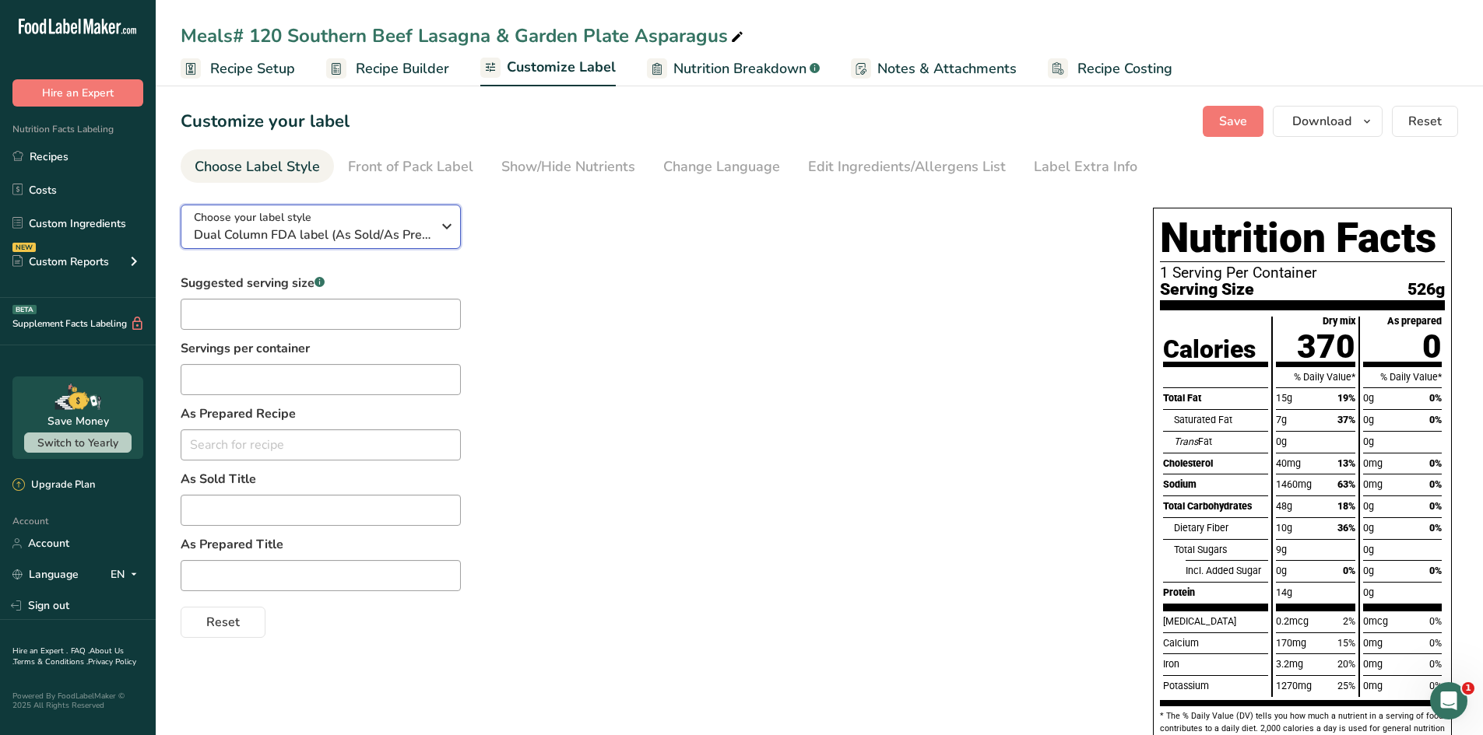
click at [438, 234] on icon "button" at bounding box center [446, 226] width 19 height 28
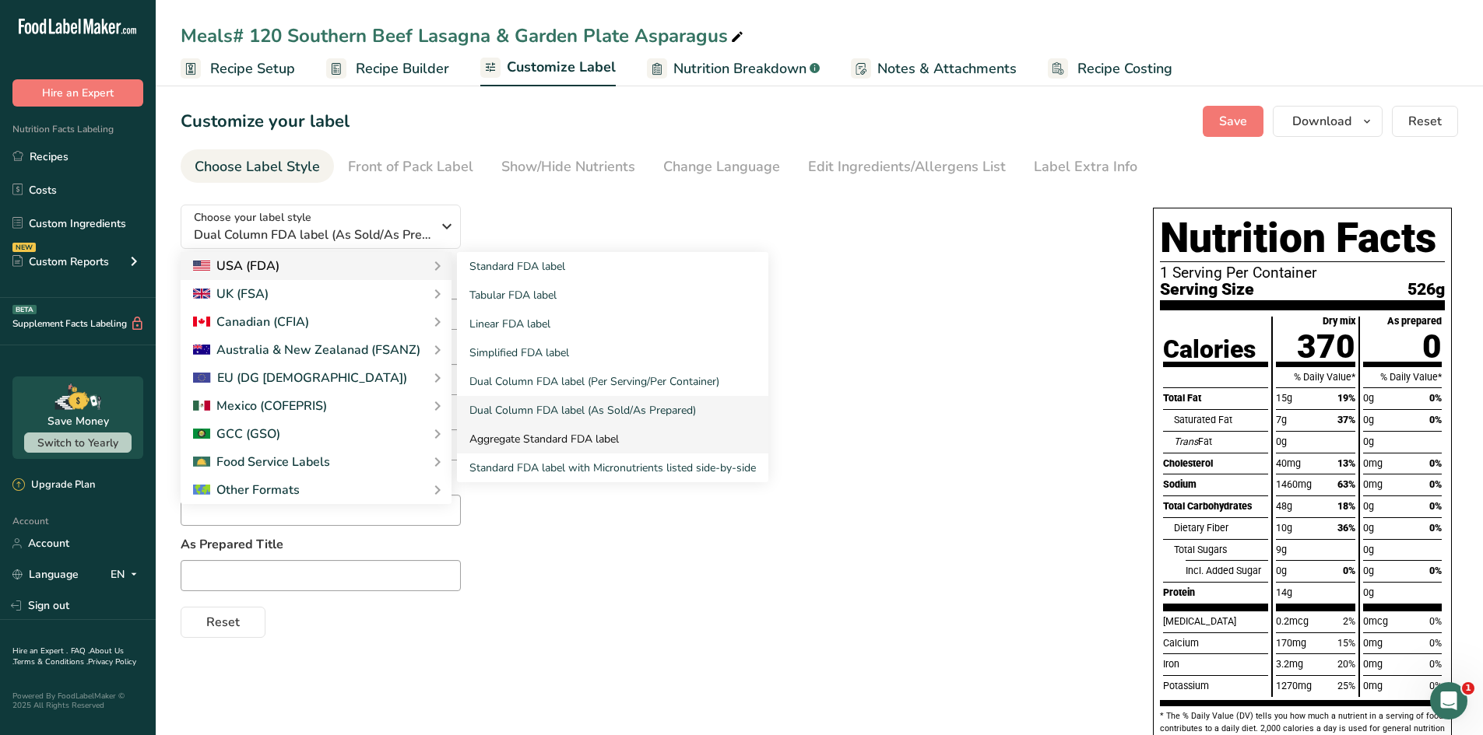
click at [516, 430] on link "Aggregate Standard FDA label" at bounding box center [612, 439] width 311 height 29
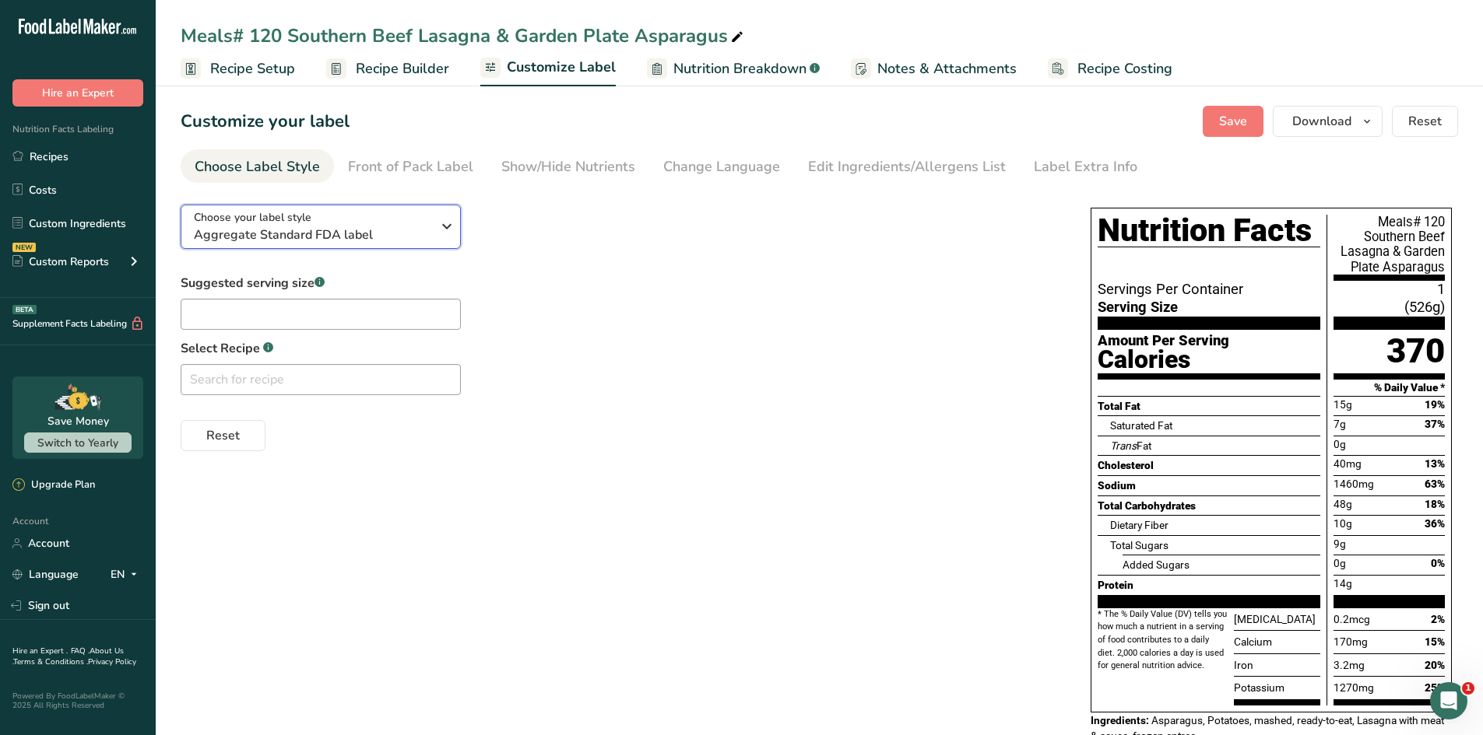
click at [443, 241] on button "Choose your label style Aggregate Standard FDA label" at bounding box center [321, 227] width 280 height 44
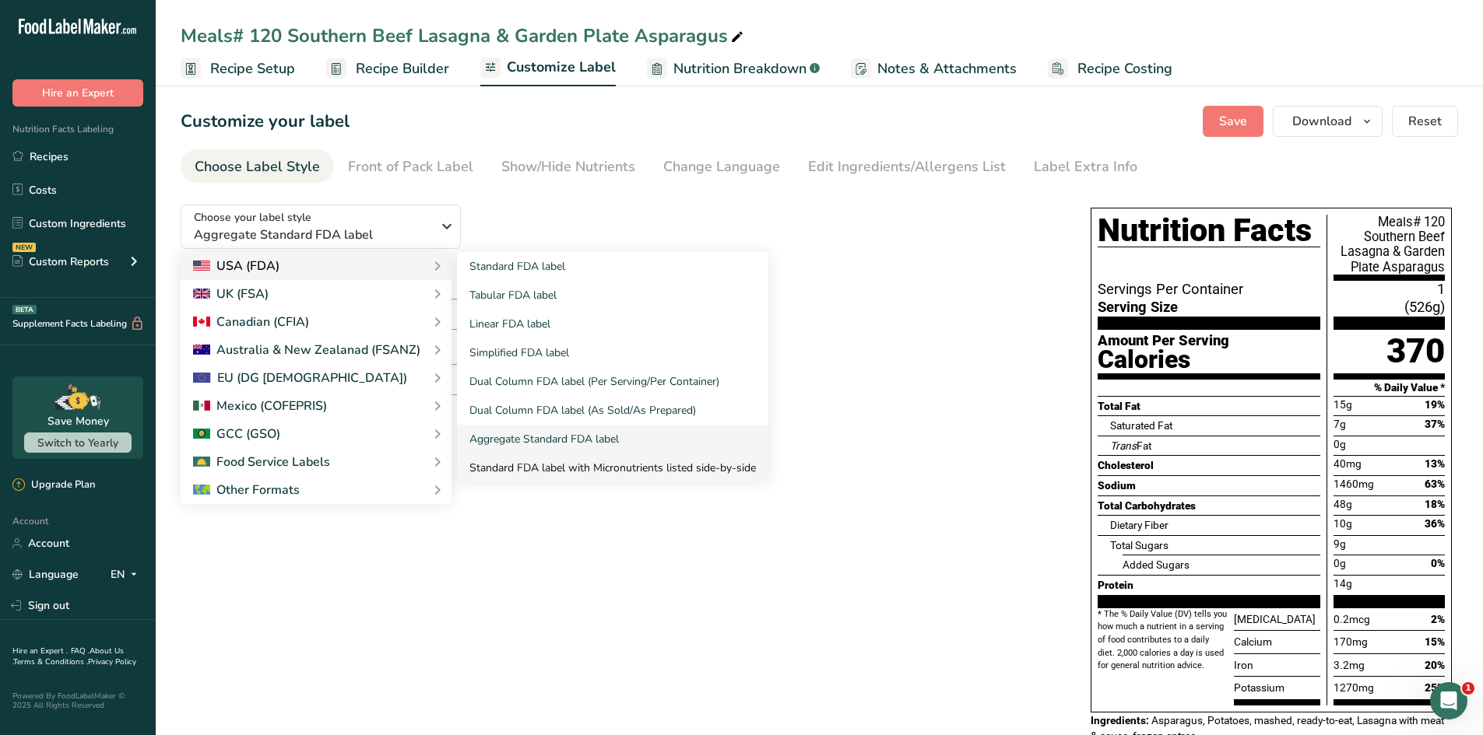
click at [557, 469] on link "Standard FDA label with Micronutrients listed side-by-side" at bounding box center [612, 468] width 311 height 29
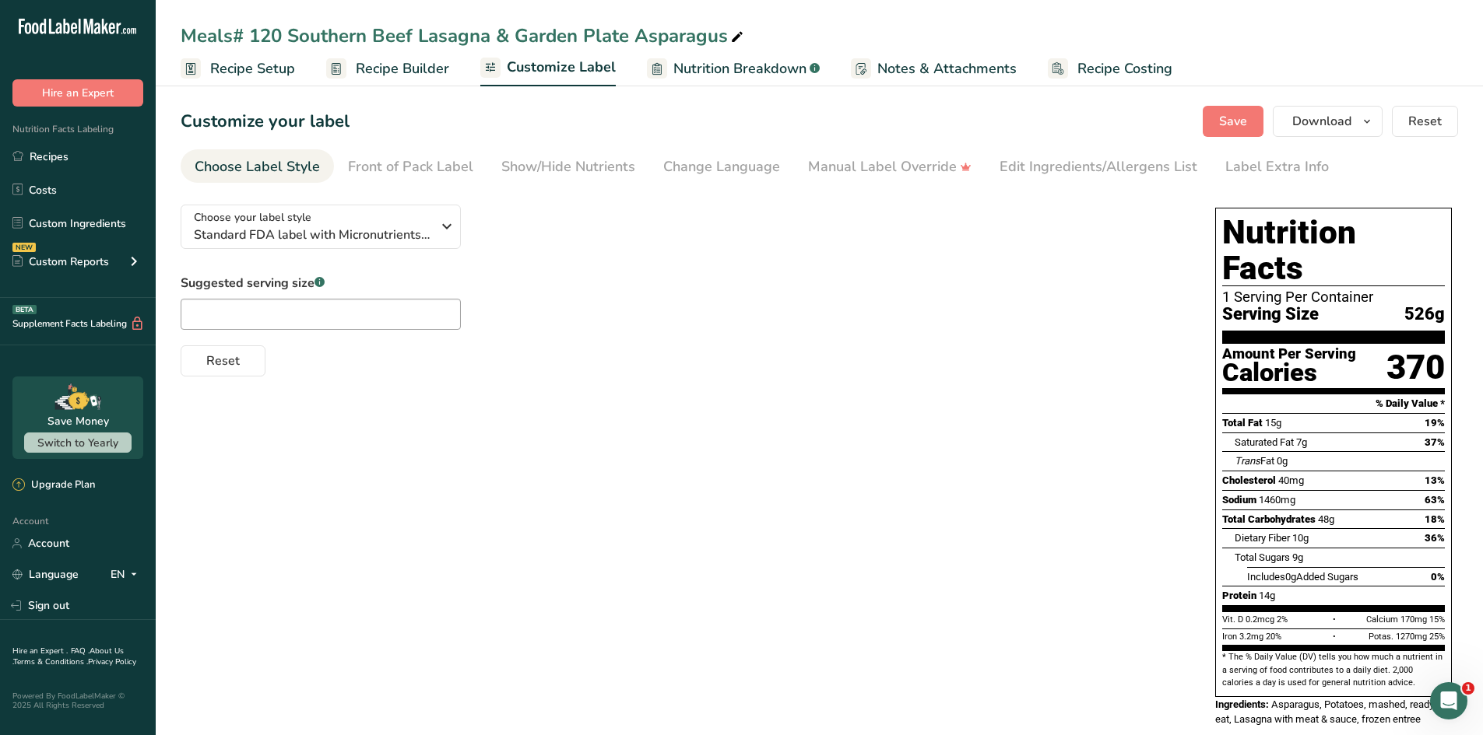
click at [422, 262] on div "Choose your label style Standard FDA label with Micronutrients listed side-by-s…" at bounding box center [682, 284] width 1003 height 184
click at [423, 250] on div "Choose your label style Standard FDA label with Micronutrients listed side-by-s…" at bounding box center [682, 284] width 1003 height 184
